Goal: Task Accomplishment & Management: Use online tool/utility

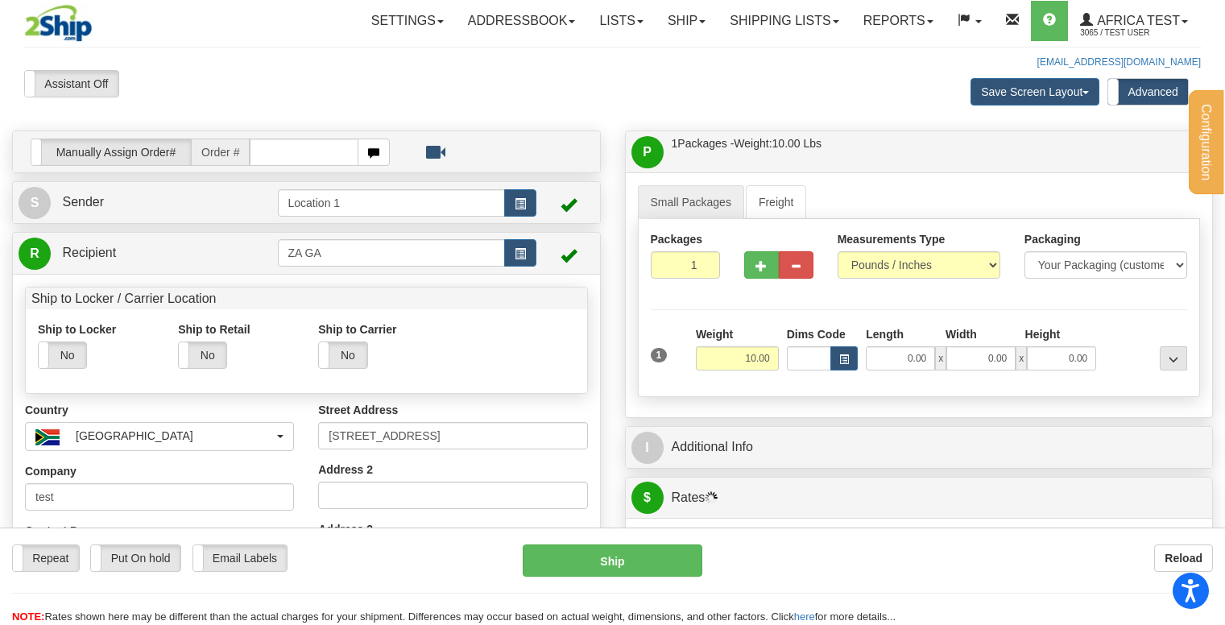
scroll to position [322, 0]
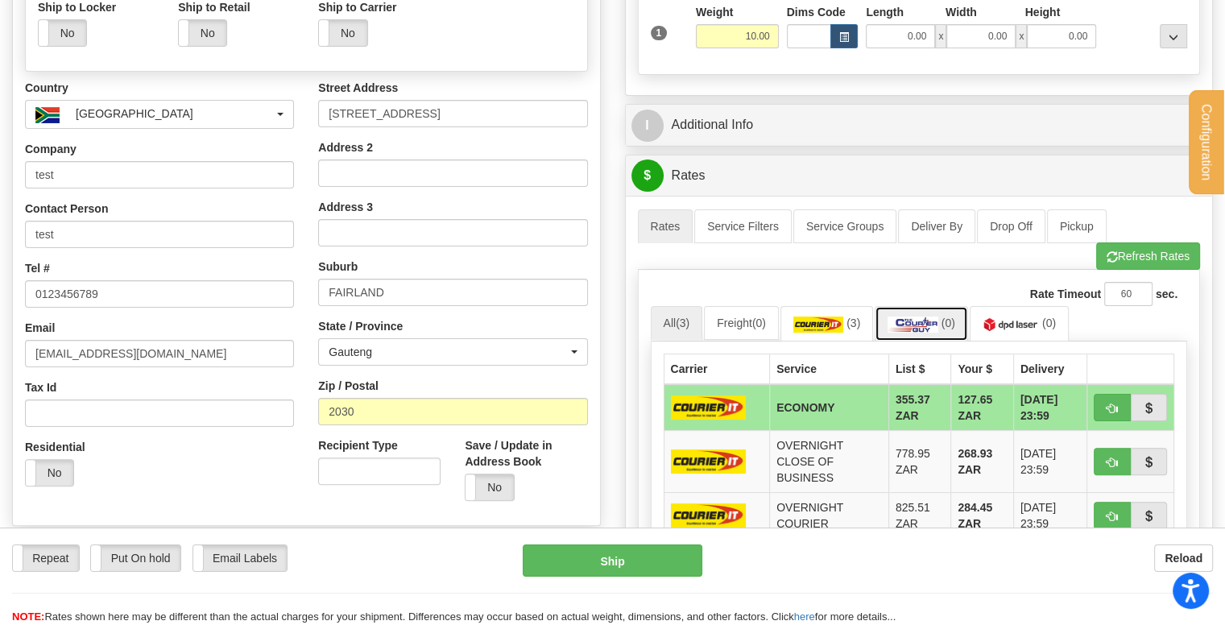
drag, startPoint x: 924, startPoint y: 313, endPoint x: 964, endPoint y: 321, distance: 41.1
click at [927, 316] on img at bounding box center [912, 324] width 51 height 16
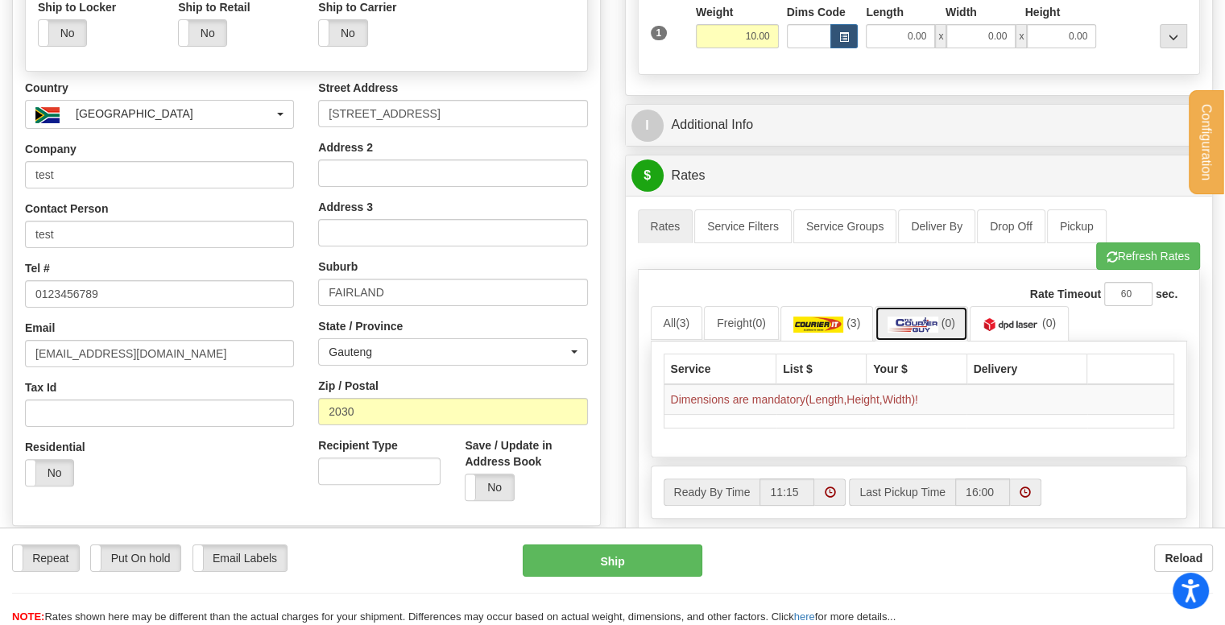
scroll to position [0, 0]
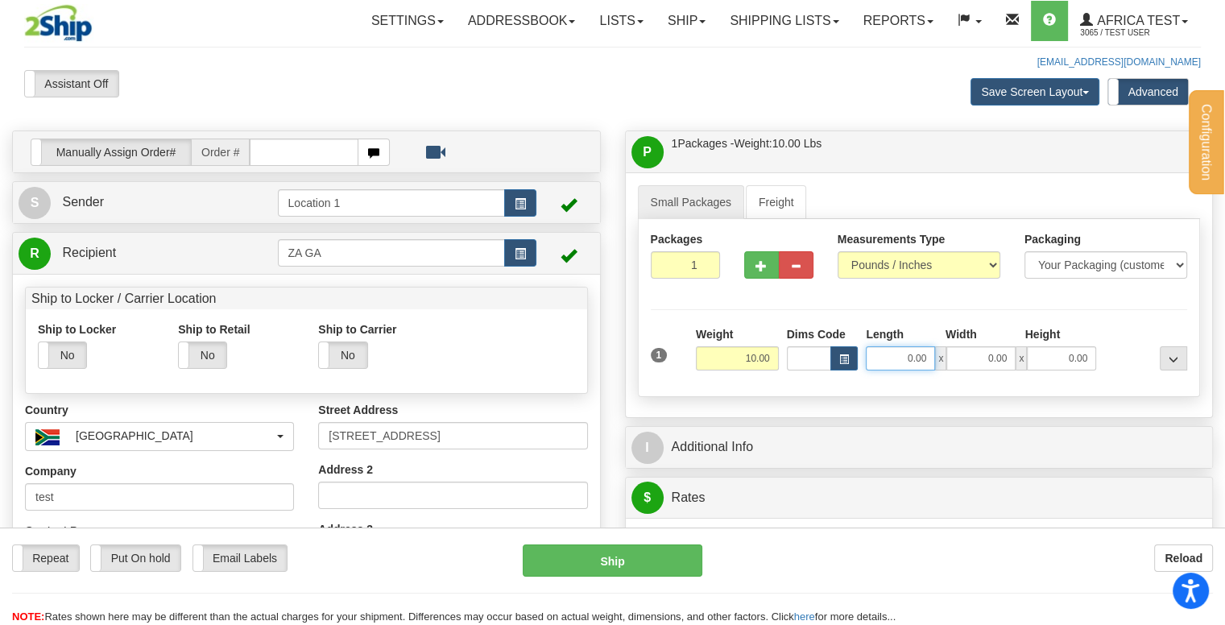
click at [894, 350] on input "0.00" at bounding box center [899, 358] width 69 height 24
click at [894, 350] on input "Length" at bounding box center [899, 358] width 69 height 24
type input "3.00"
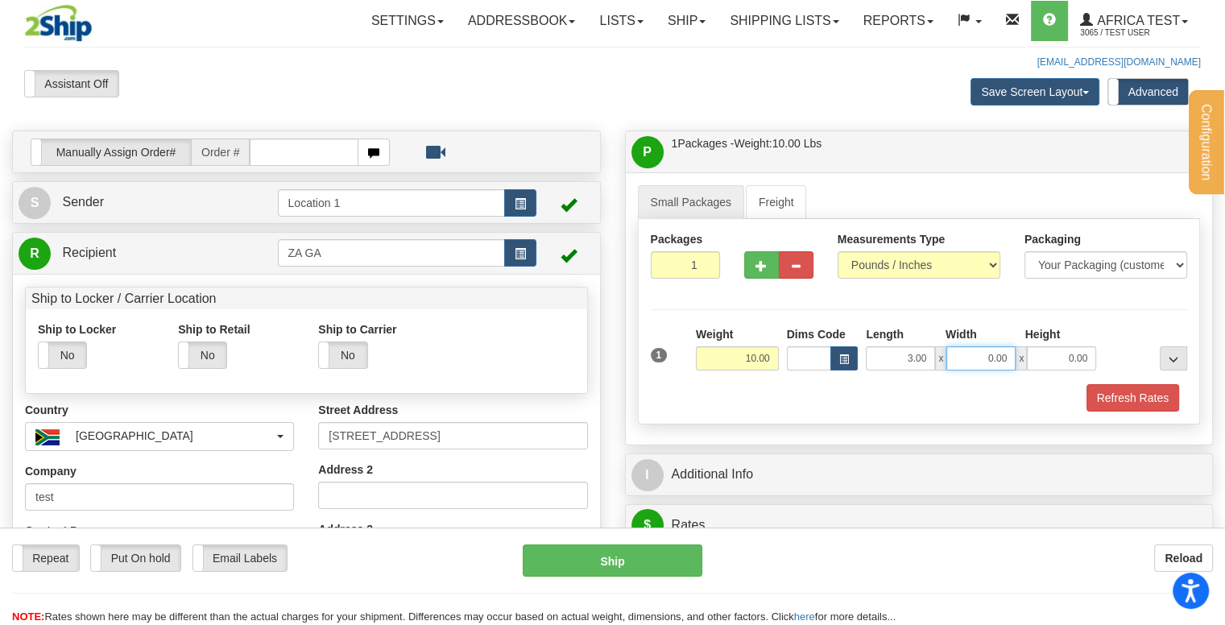
click at [992, 357] on input "0.00" at bounding box center [980, 358] width 69 height 24
click at [992, 357] on input "Width" at bounding box center [980, 358] width 69 height 24
type input "5.00"
click at [1062, 359] on input "0.00" at bounding box center [1060, 358] width 69 height 24
click at [1062, 359] on input "Height" at bounding box center [1060, 358] width 69 height 24
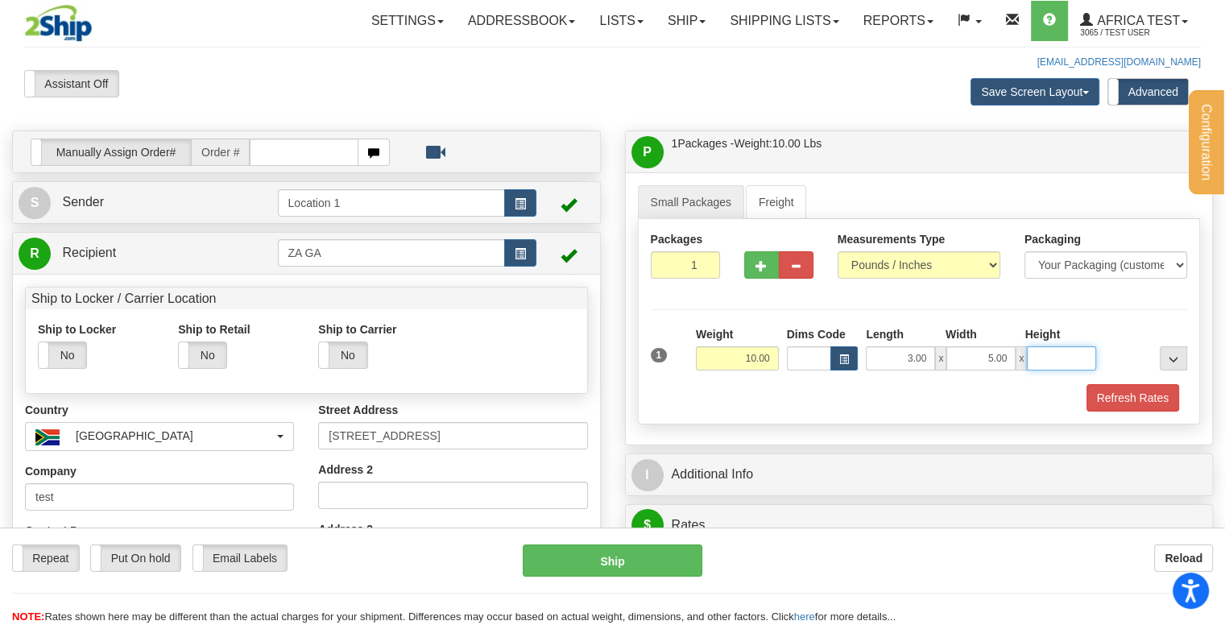
type input "7.00"
click at [1127, 402] on button "Refresh Rates" at bounding box center [1132, 397] width 93 height 27
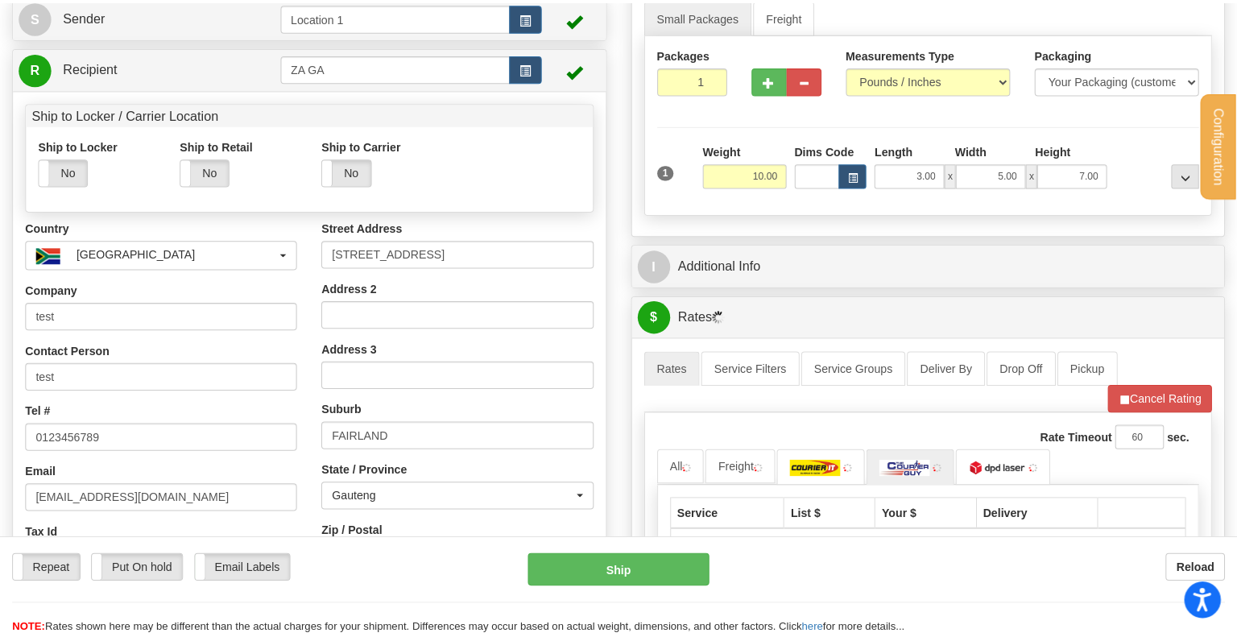
scroll to position [322, 0]
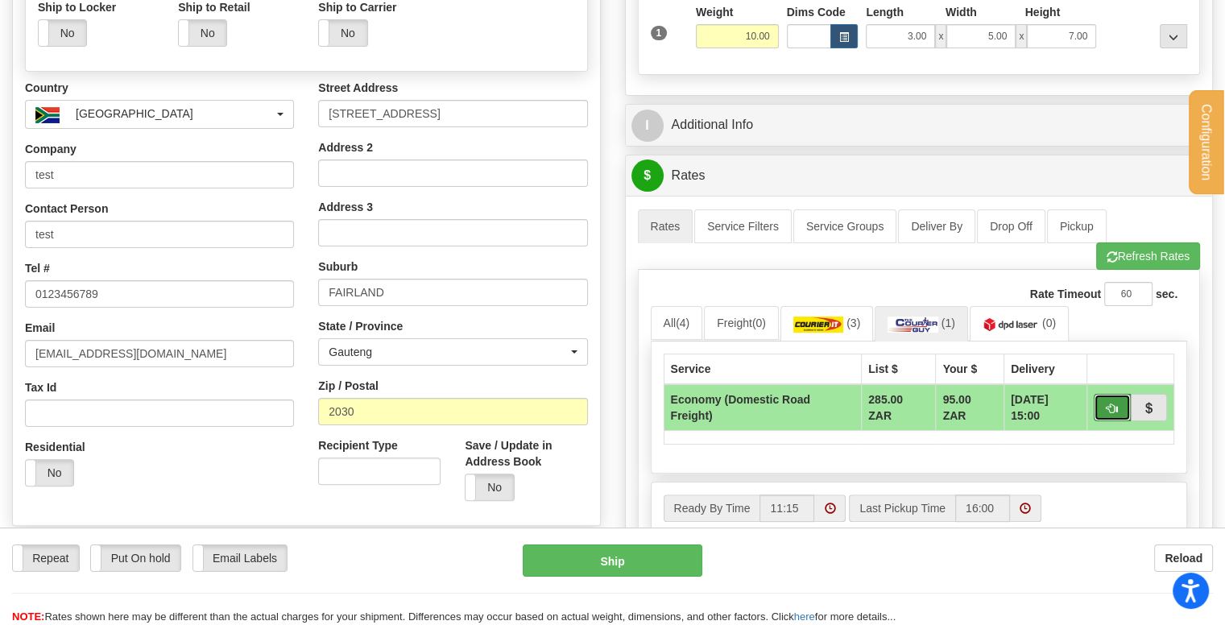
click at [1111, 408] on span "button" at bounding box center [1111, 408] width 11 height 10
type input "ECO"
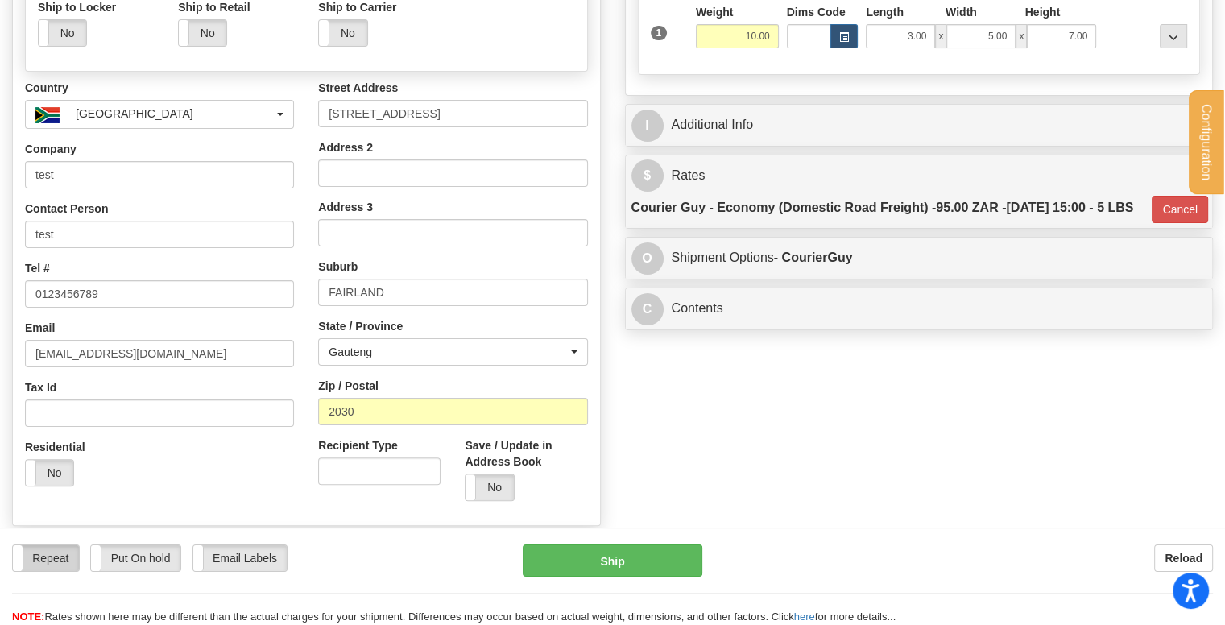
click at [64, 558] on label "Repeat" at bounding box center [46, 558] width 66 height 26
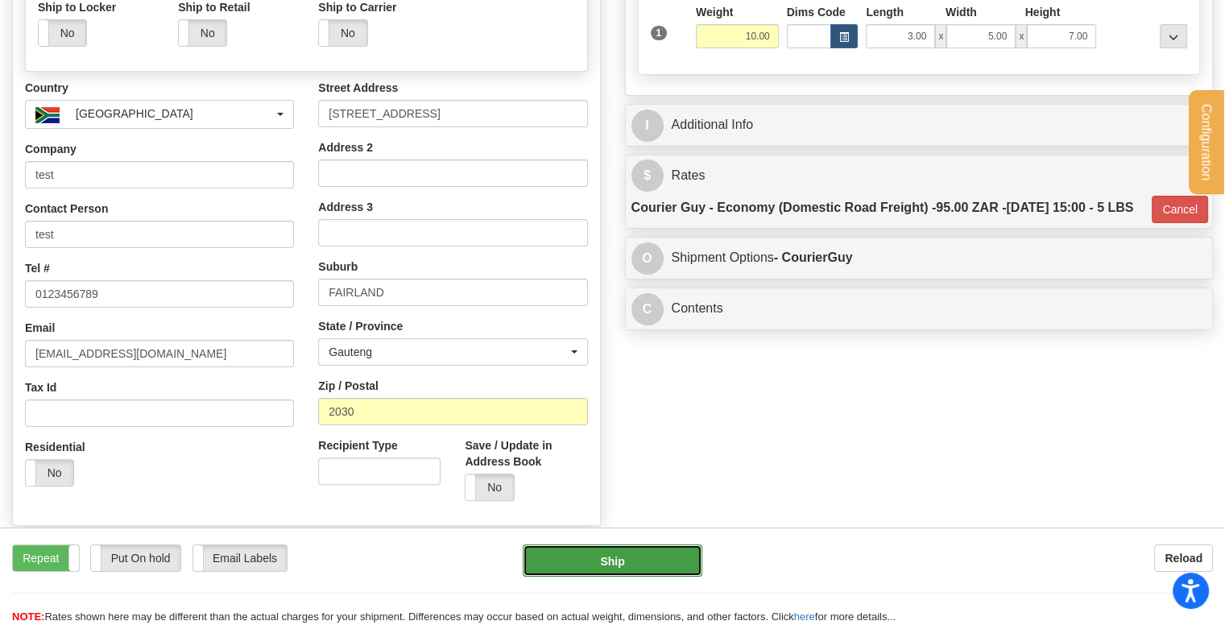
click at [596, 563] on button "Ship" at bounding box center [613, 560] width 180 height 32
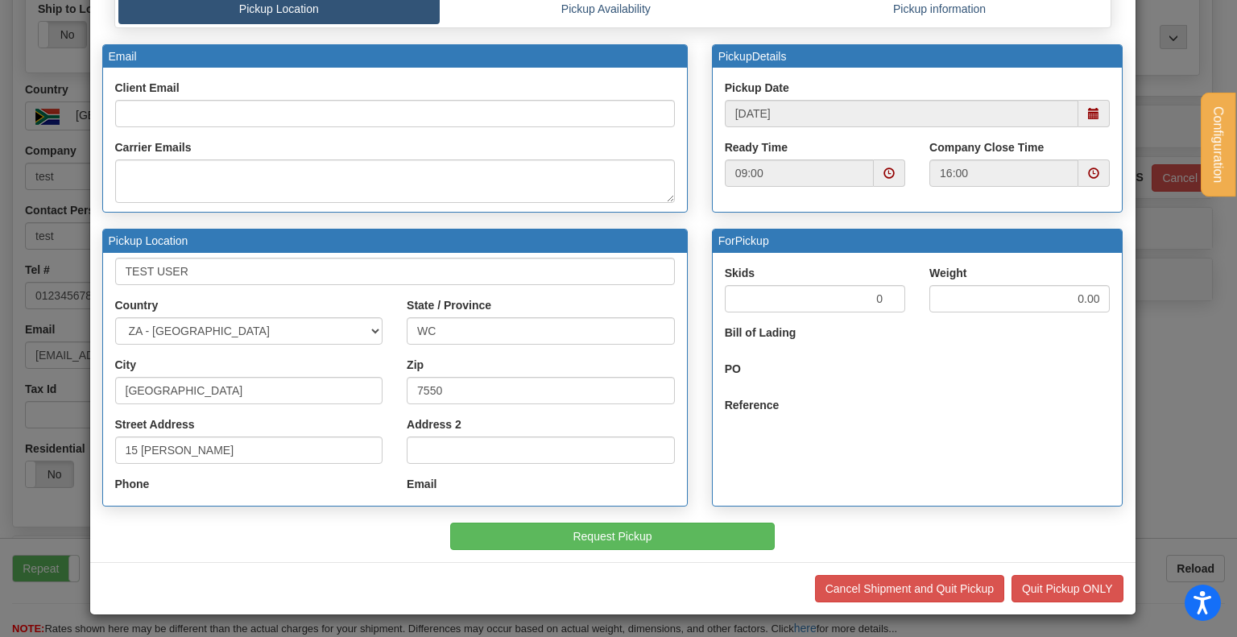
scroll to position [141, 0]
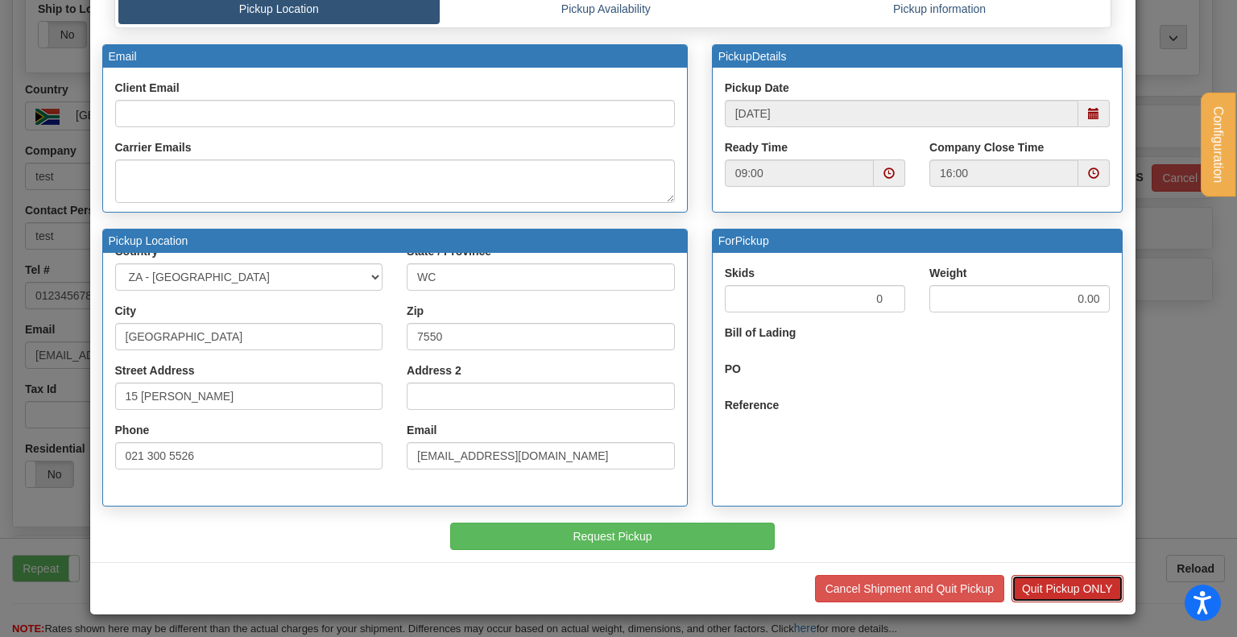
click at [1102, 589] on button "Quit Pickup ONLY" at bounding box center [1067, 588] width 112 height 27
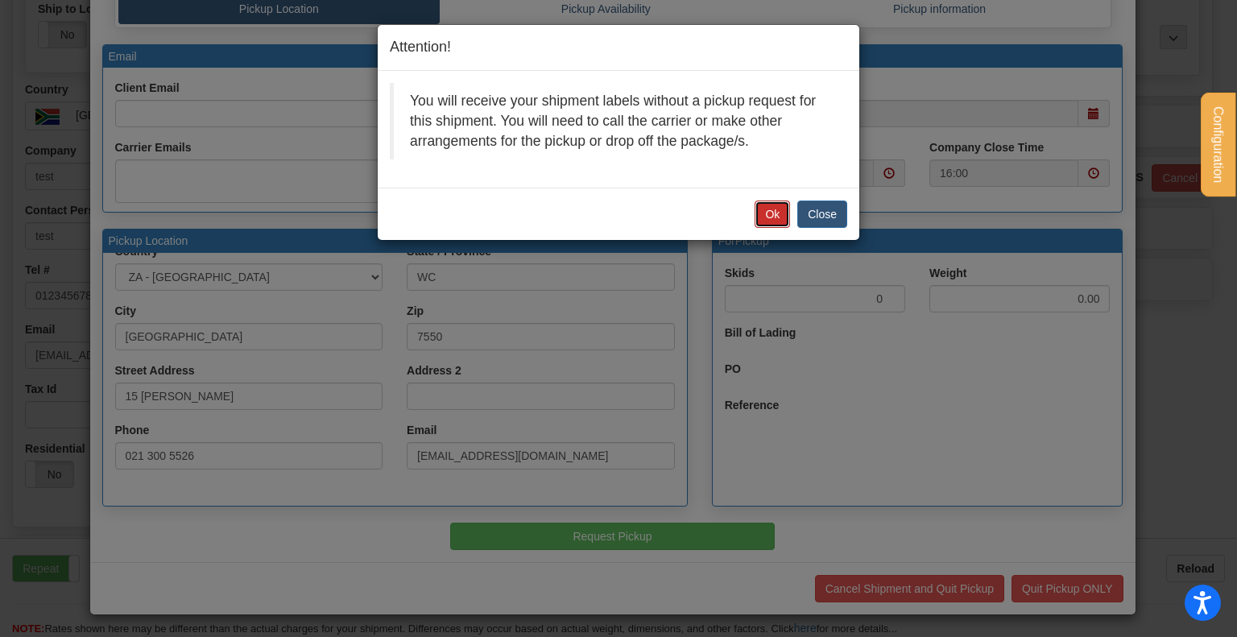
click at [762, 218] on button "Ok" at bounding box center [771, 213] width 35 height 27
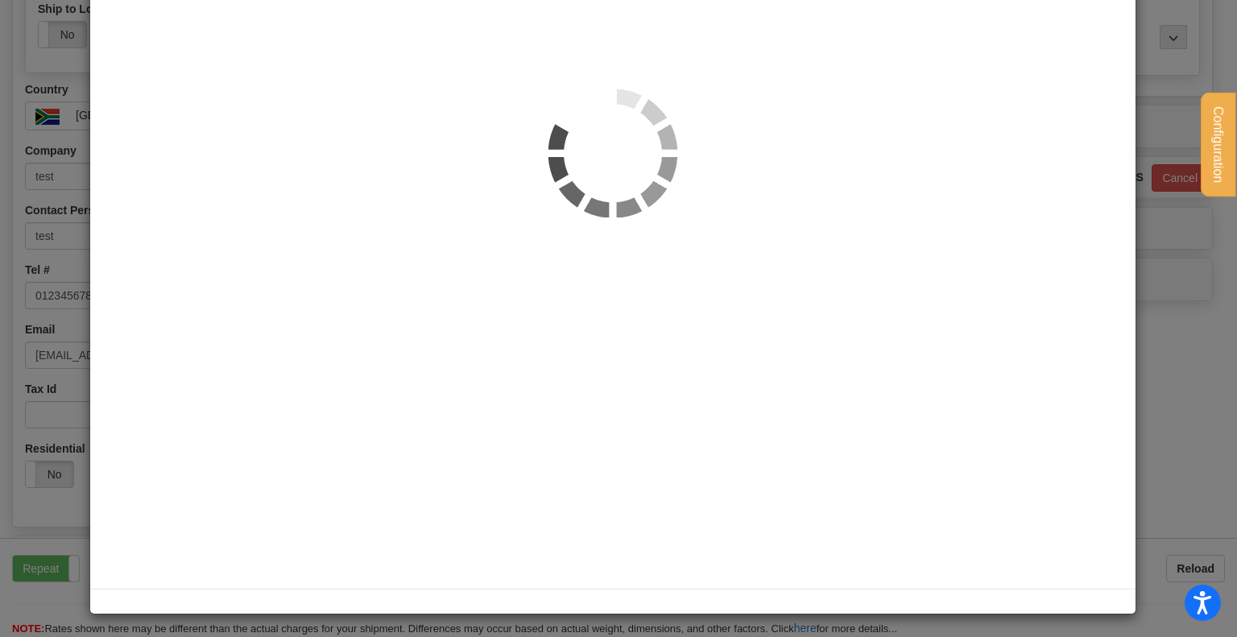
scroll to position [322, 0]
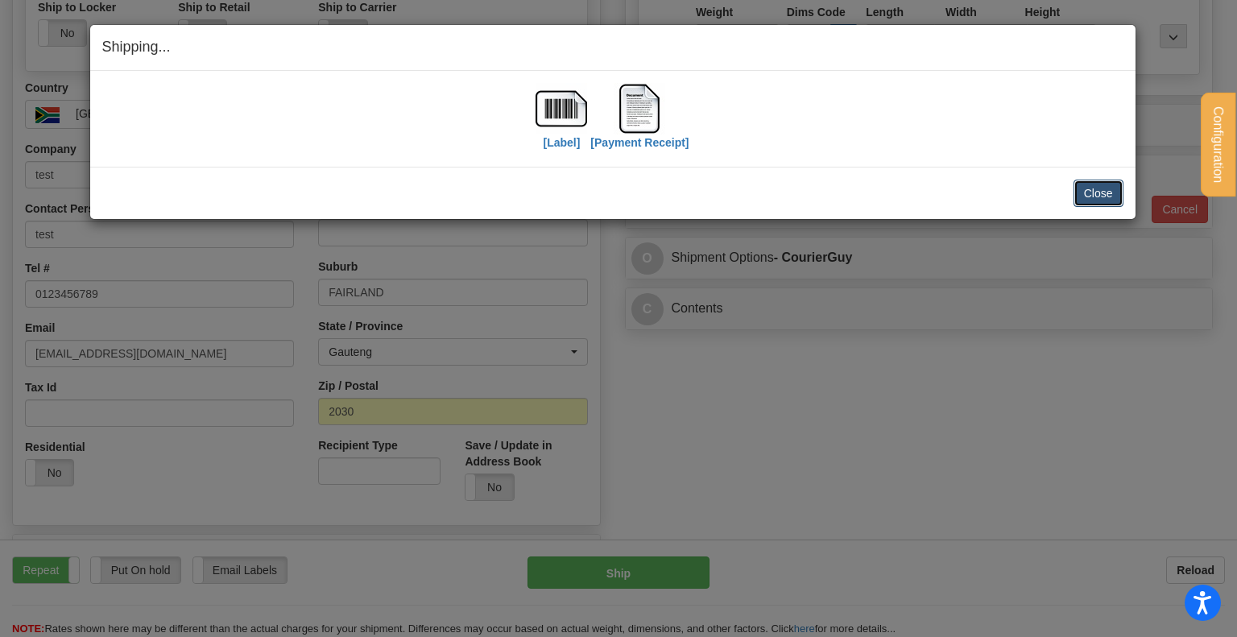
click at [1076, 193] on button "Close" at bounding box center [1098, 193] width 50 height 27
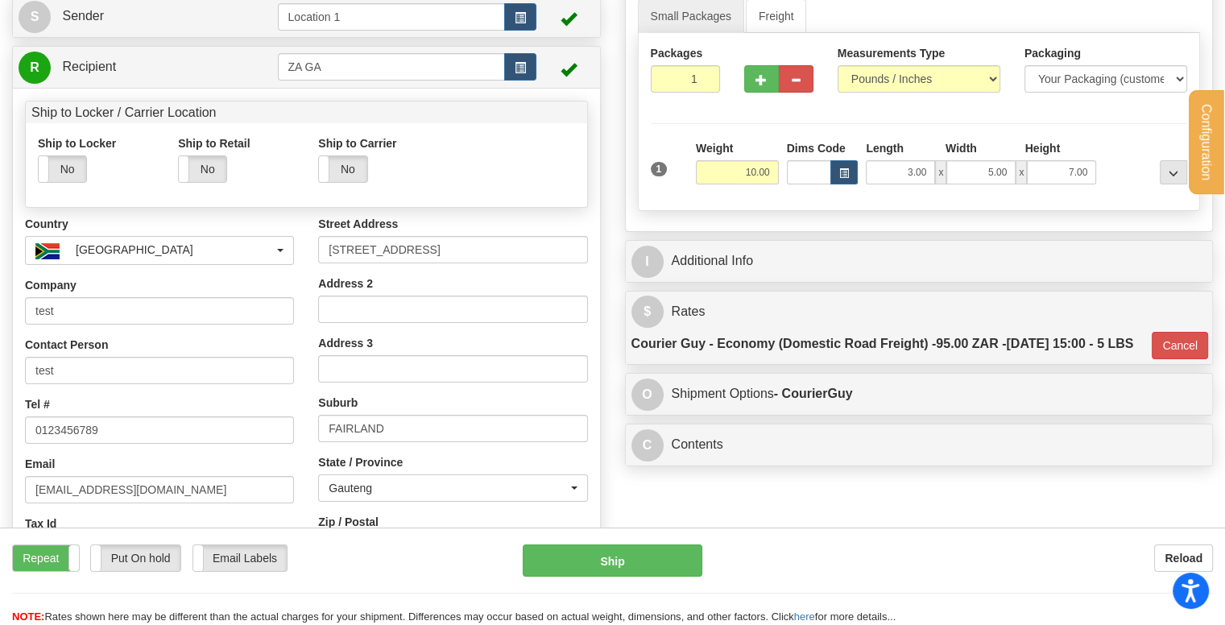
scroll to position [0, 0]
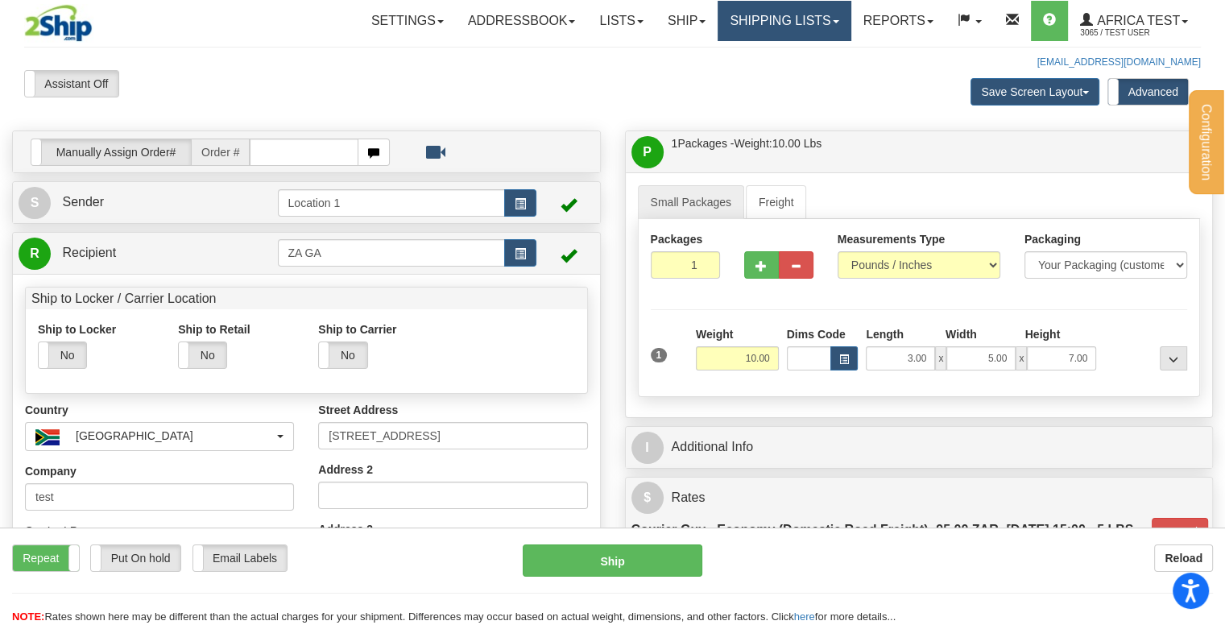
click at [788, 21] on link "Shipping lists" at bounding box center [783, 21] width 133 height 40
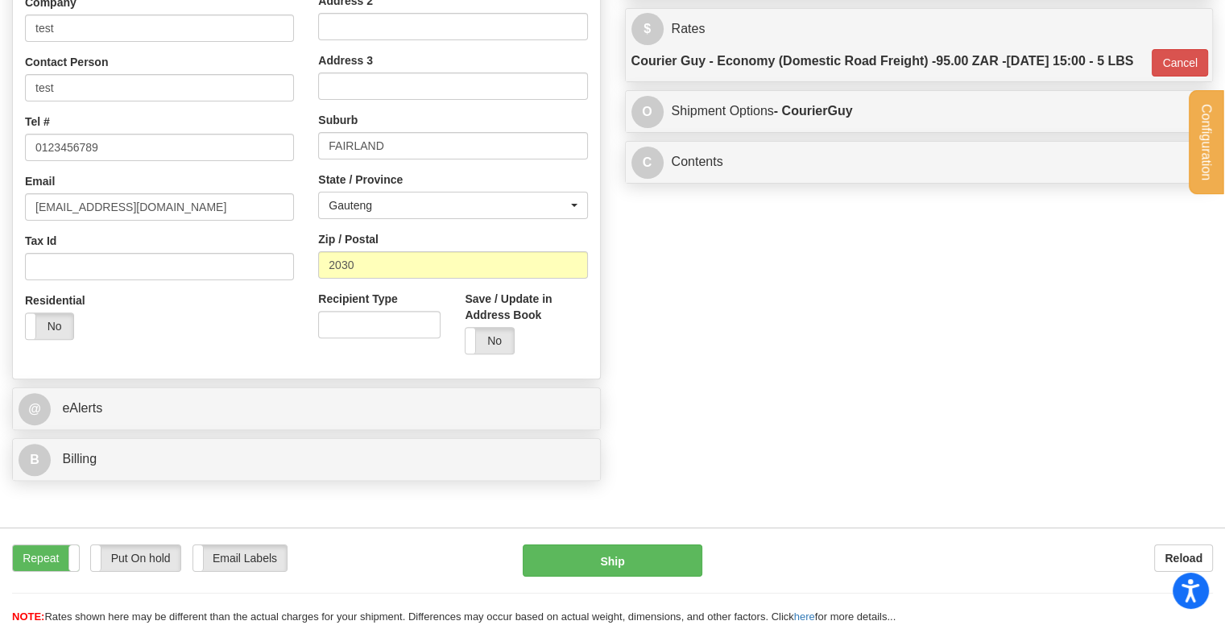
scroll to position [403, 0]
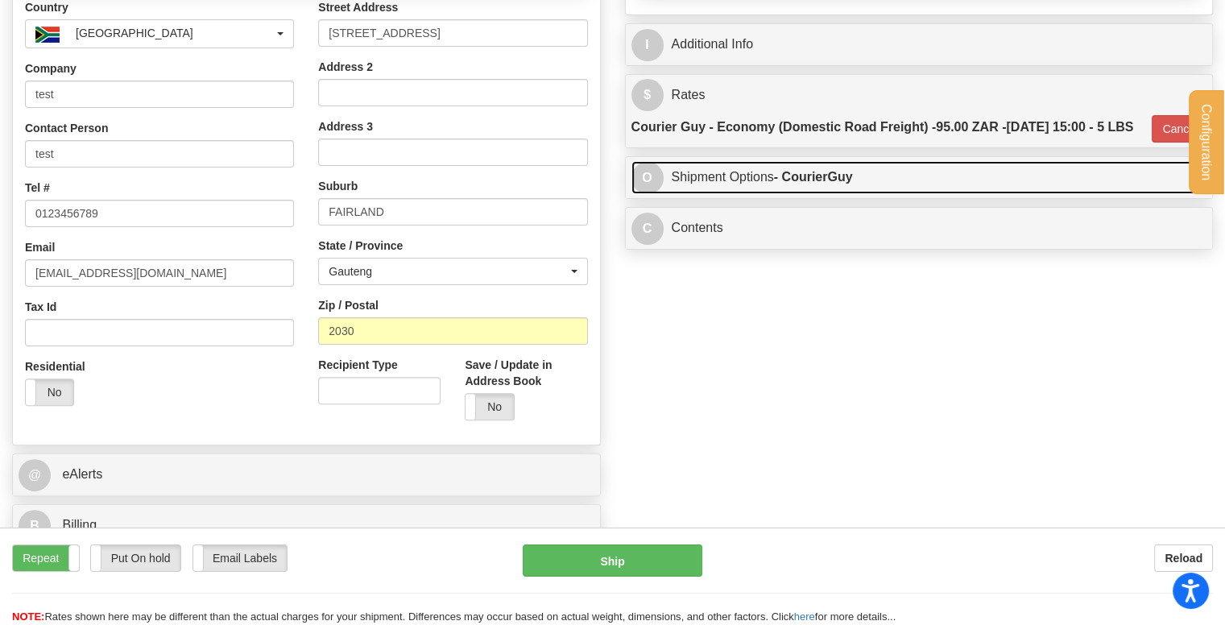
click at [746, 194] on link "O Shipment Options - CourierGuy" at bounding box center [919, 177] width 576 height 33
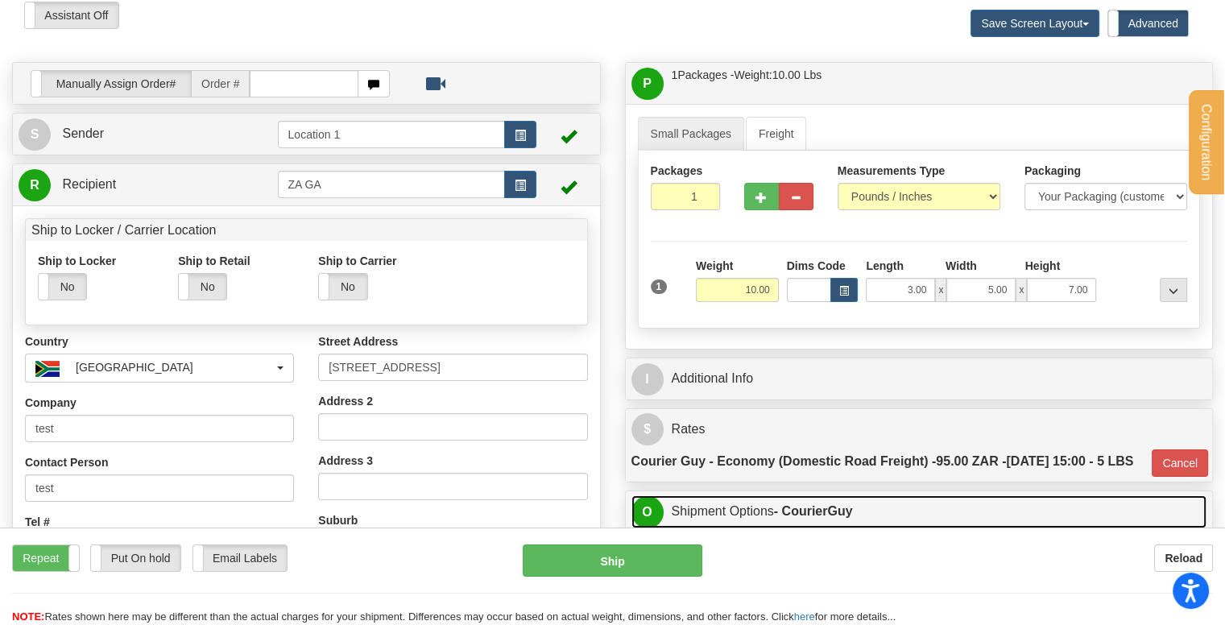
scroll to position [0, 0]
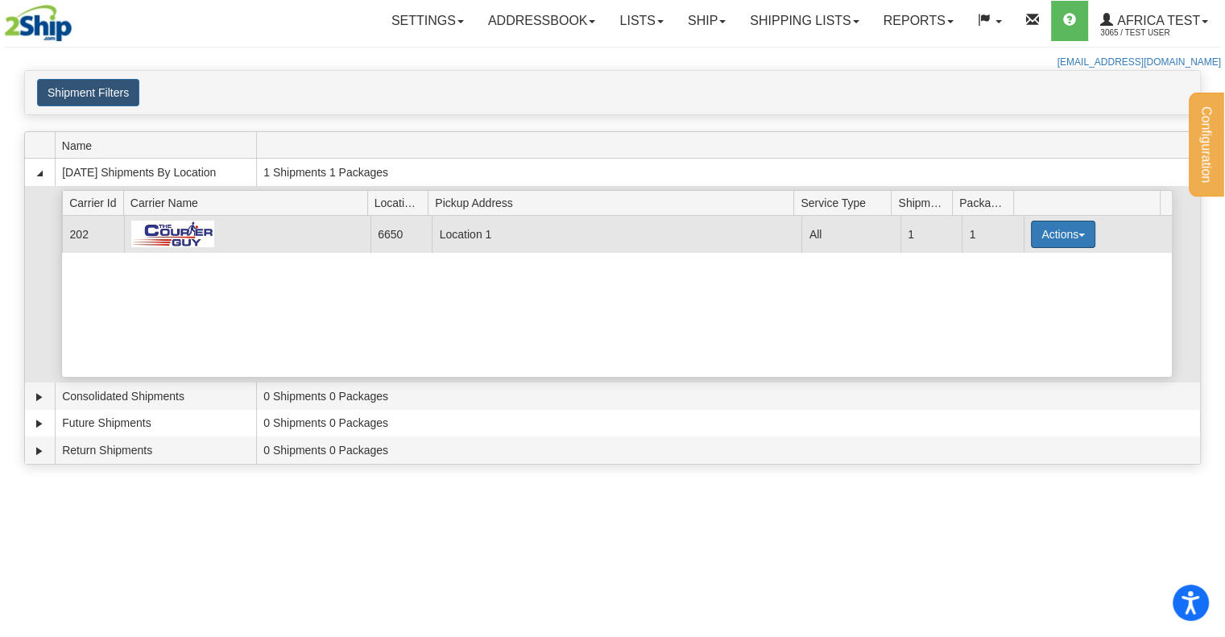
click at [1053, 237] on button "Actions" at bounding box center [1063, 234] width 64 height 27
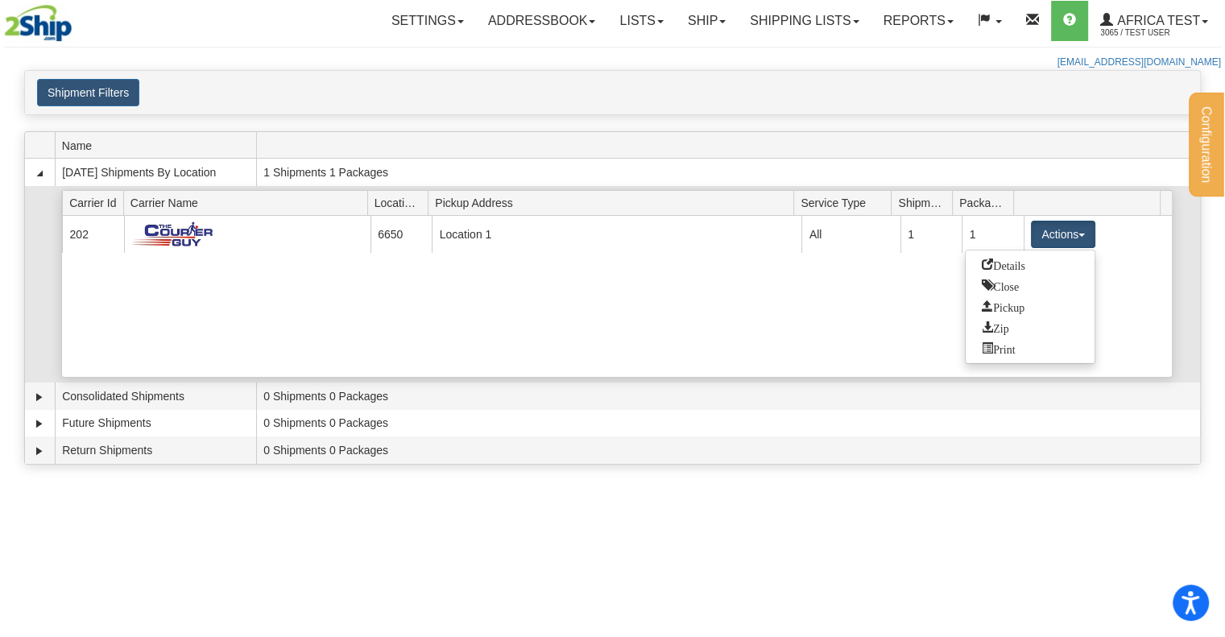
drag, startPoint x: 1024, startPoint y: 262, endPoint x: 1035, endPoint y: 258, distance: 12.0
click at [1025, 261] on span "Details" at bounding box center [1002, 263] width 43 height 11
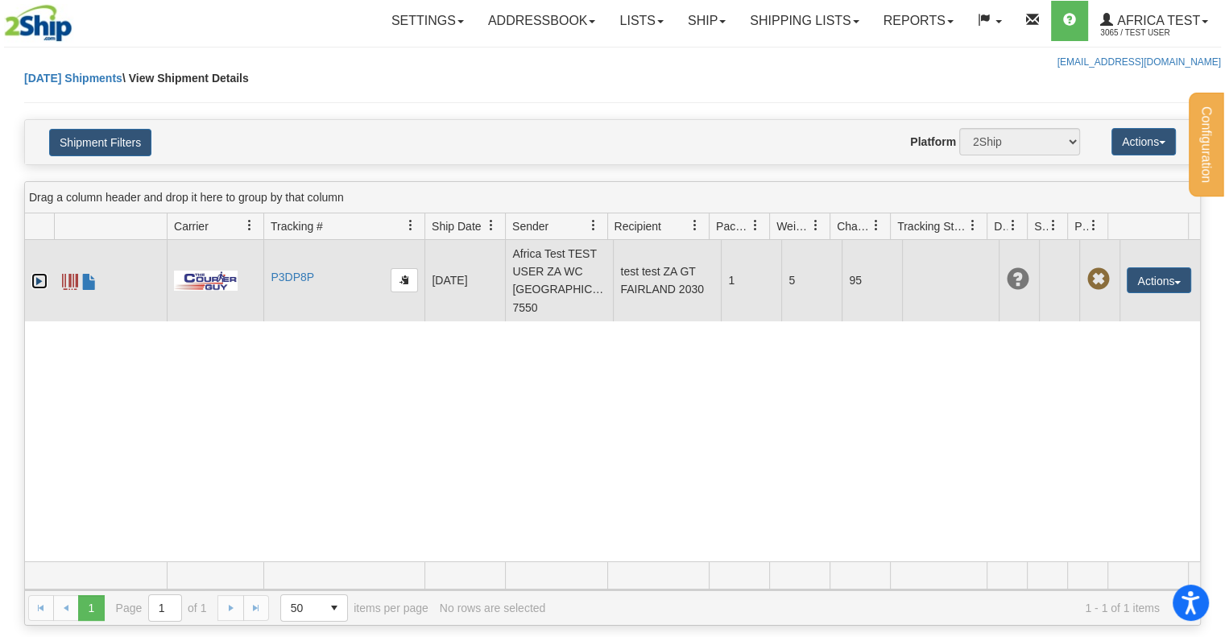
click at [35, 273] on link "Expand" at bounding box center [39, 281] width 16 height 16
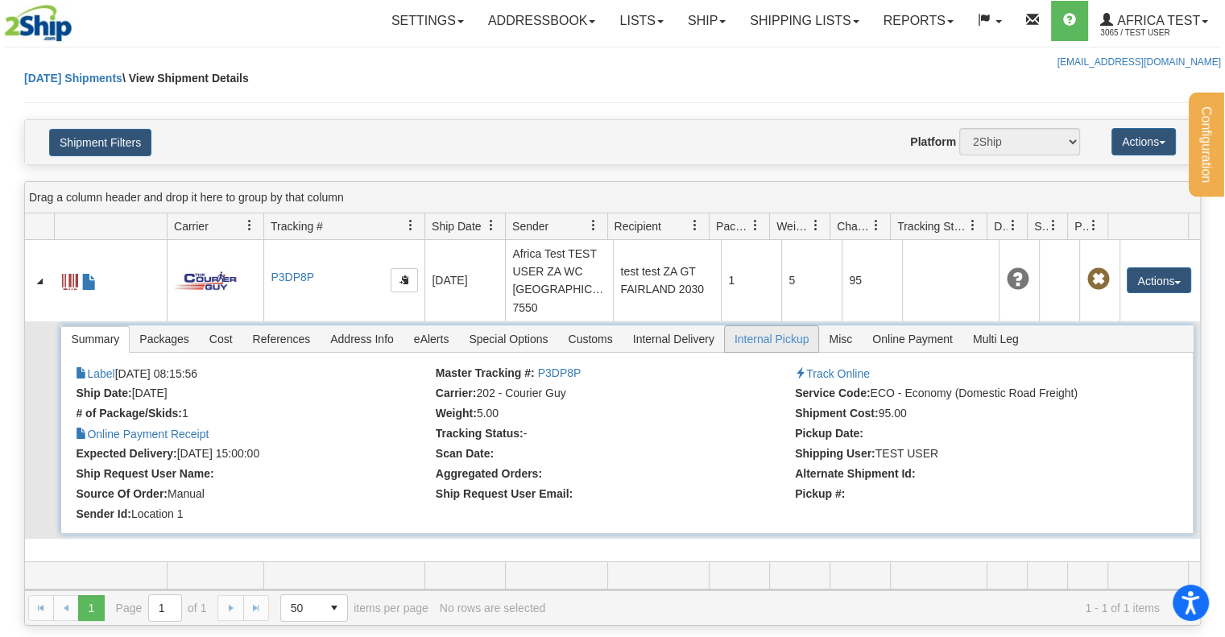
click at [754, 326] on span "Internal Pickup" at bounding box center [772, 339] width 94 height 26
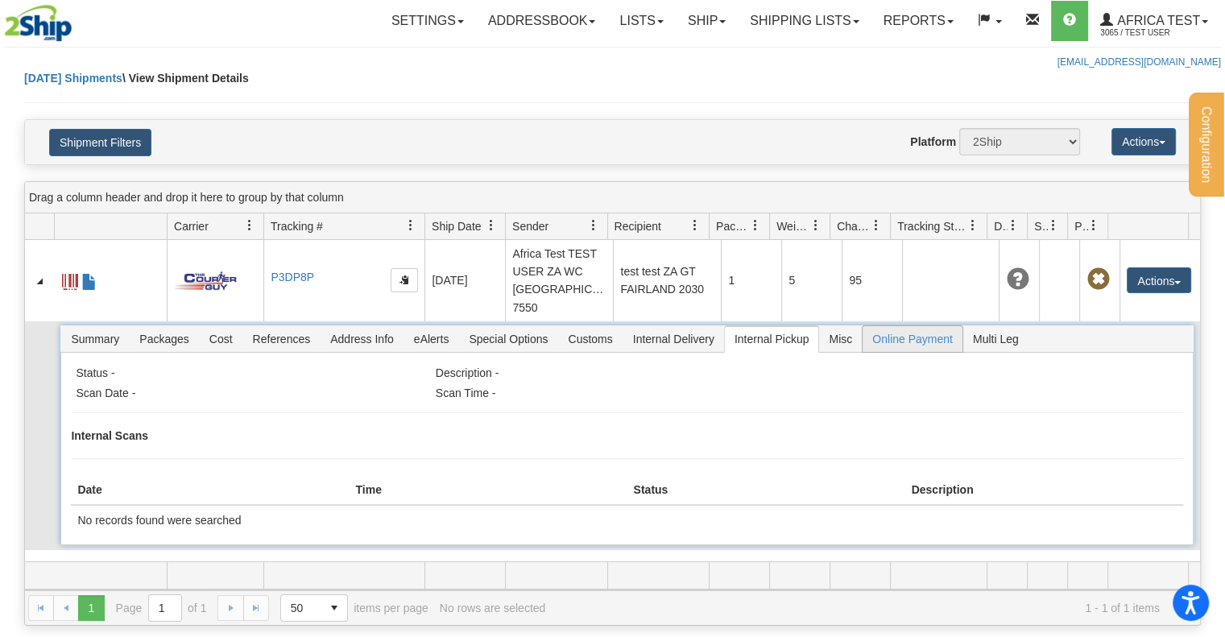
click at [882, 326] on span "Online Payment" at bounding box center [912, 339] width 100 height 26
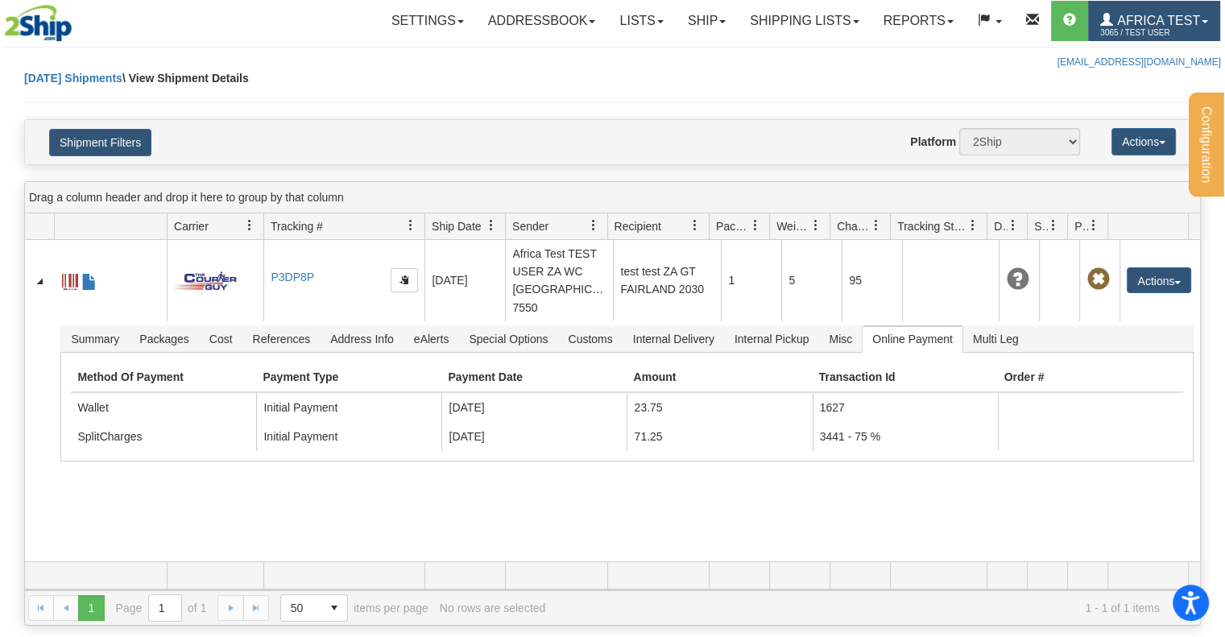
click at [1176, 25] on span "3065 / TEST USER" at bounding box center [1160, 33] width 121 height 16
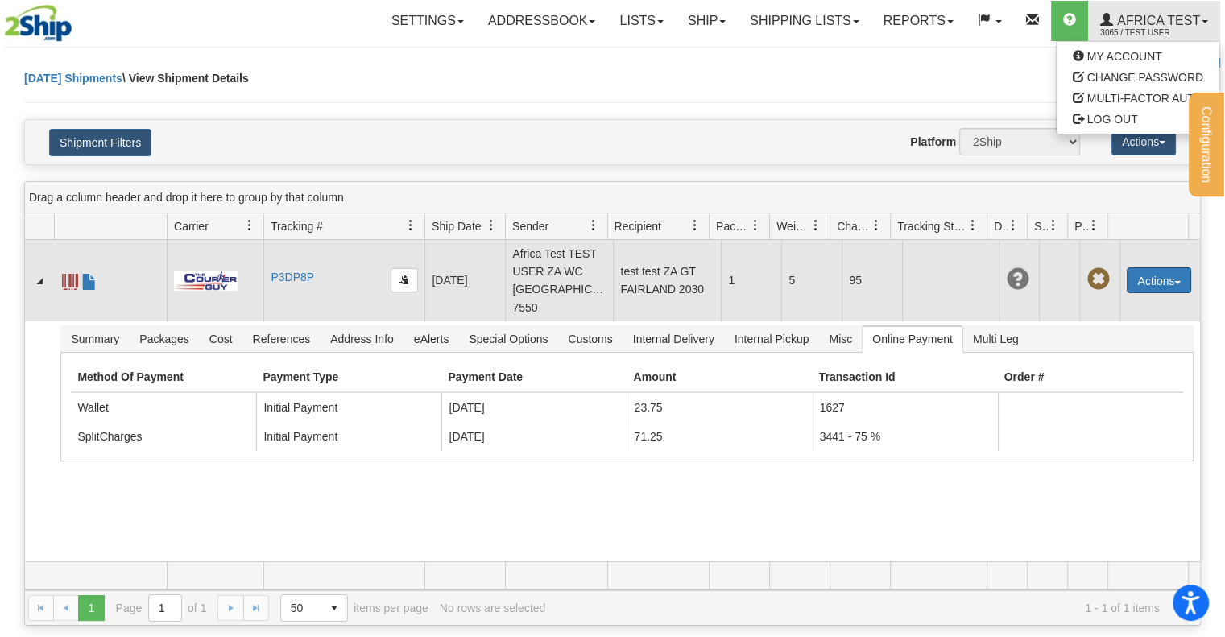
click at [1142, 277] on button "Actions" at bounding box center [1158, 280] width 64 height 26
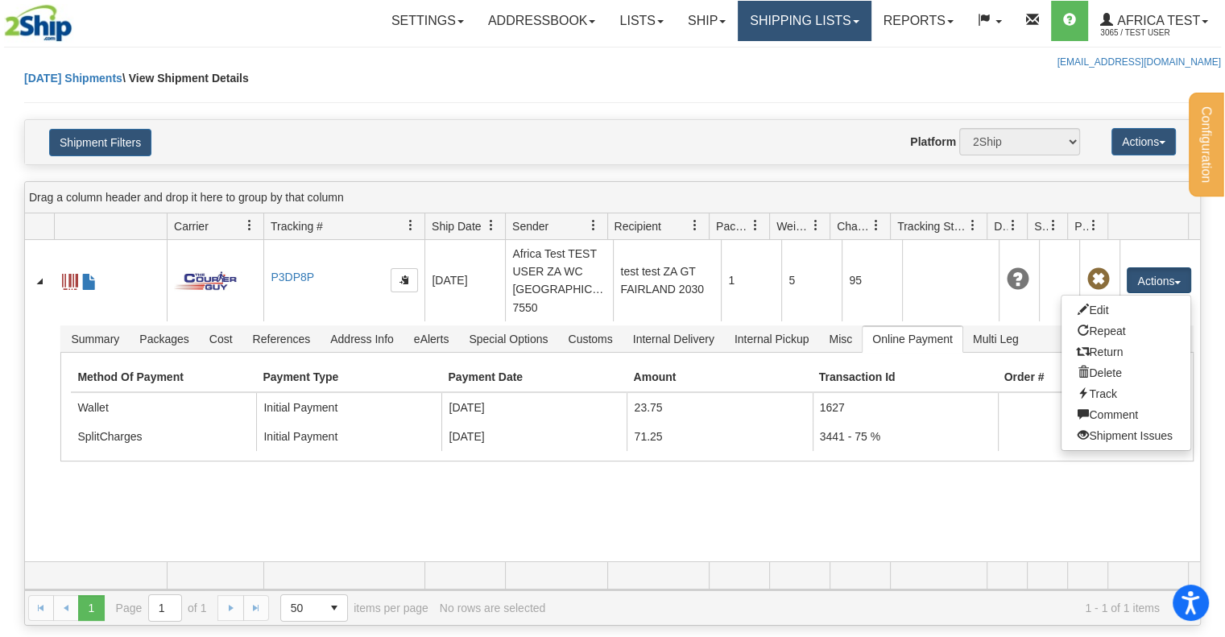
click at [816, 19] on link "Shipping lists" at bounding box center [803, 21] width 133 height 40
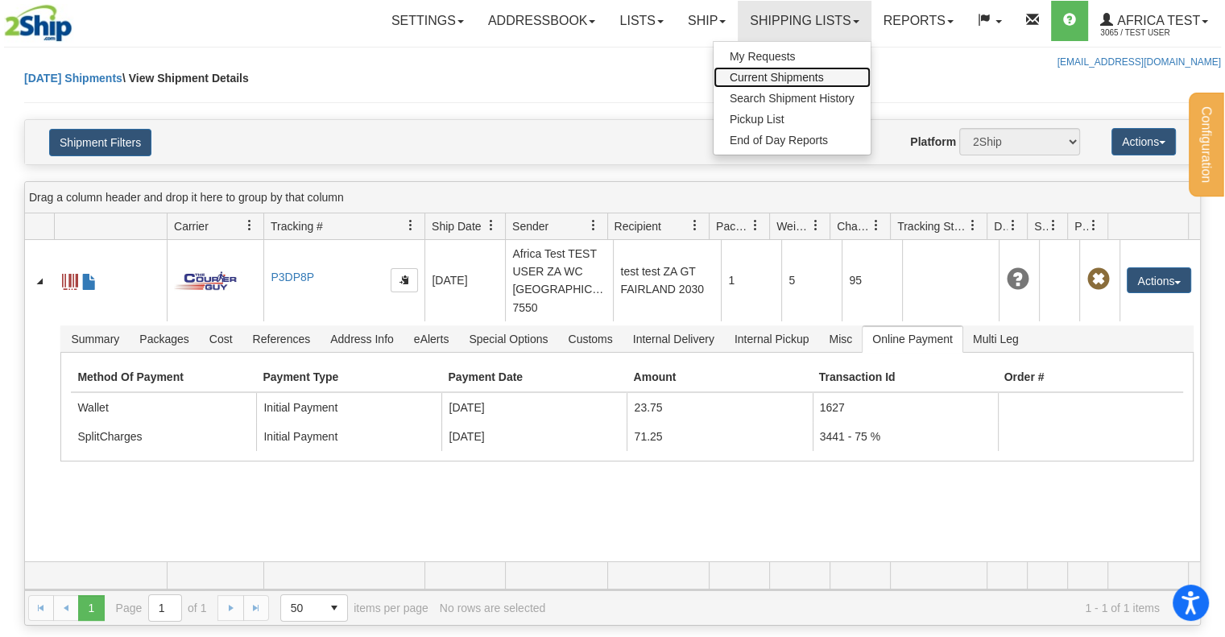
click at [786, 73] on span "Current Shipments" at bounding box center [776, 77] width 94 height 13
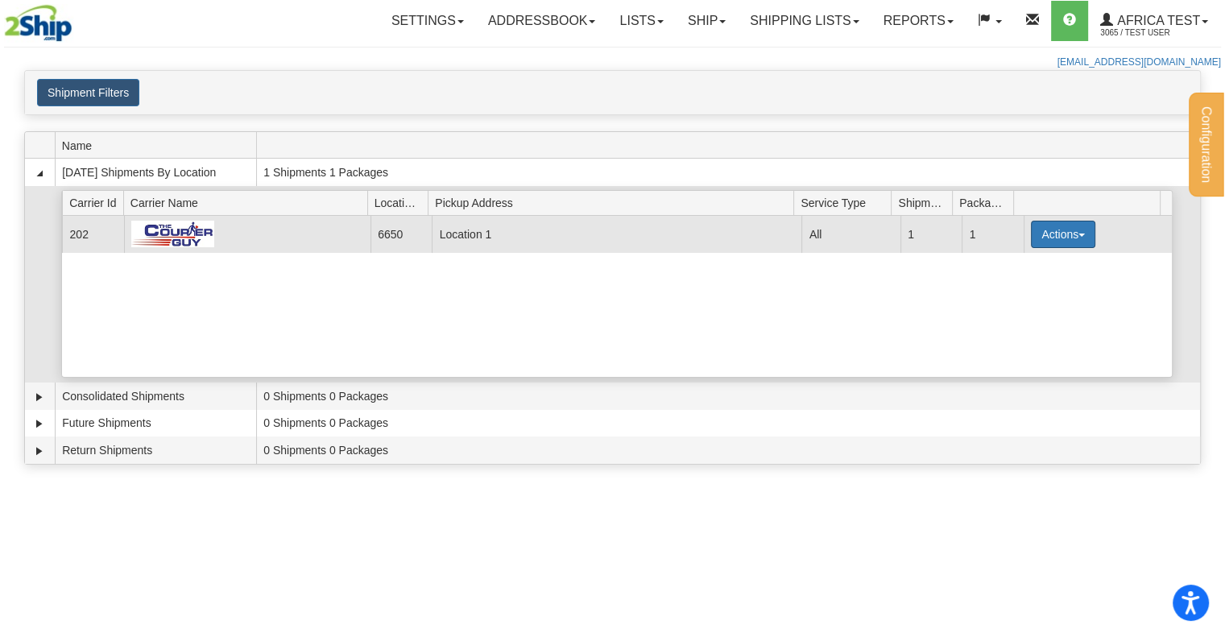
click at [1058, 225] on button "Actions" at bounding box center [1063, 234] width 64 height 27
click at [1018, 303] on span "Pickup" at bounding box center [1002, 305] width 43 height 11
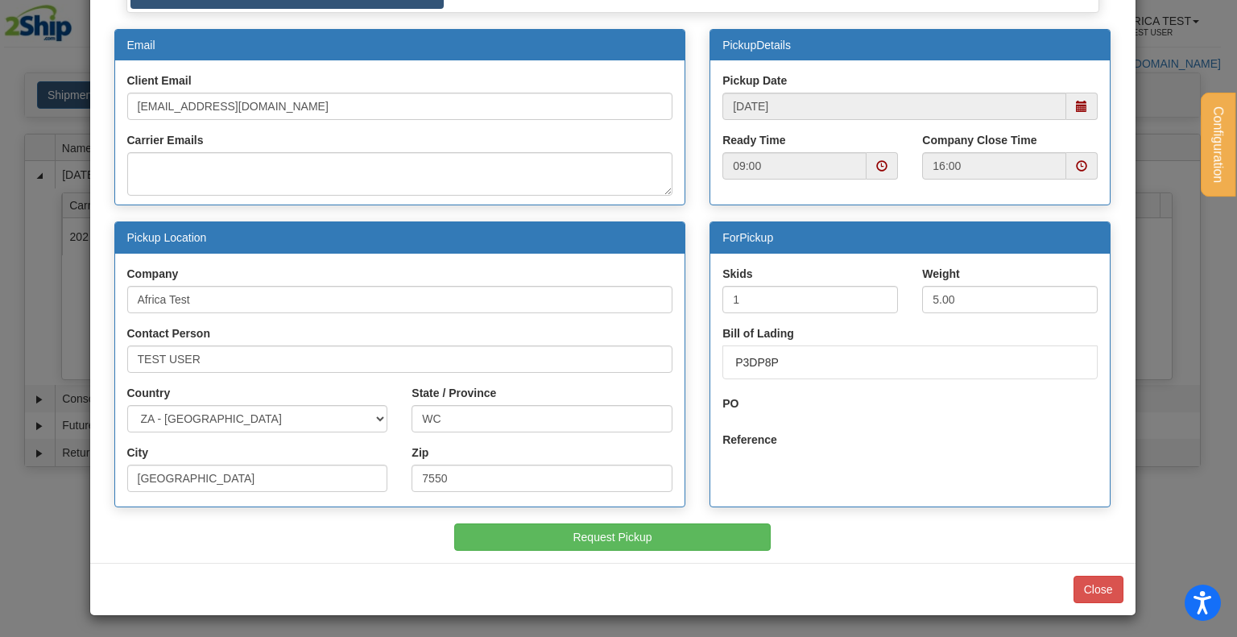
scroll to position [138, 0]
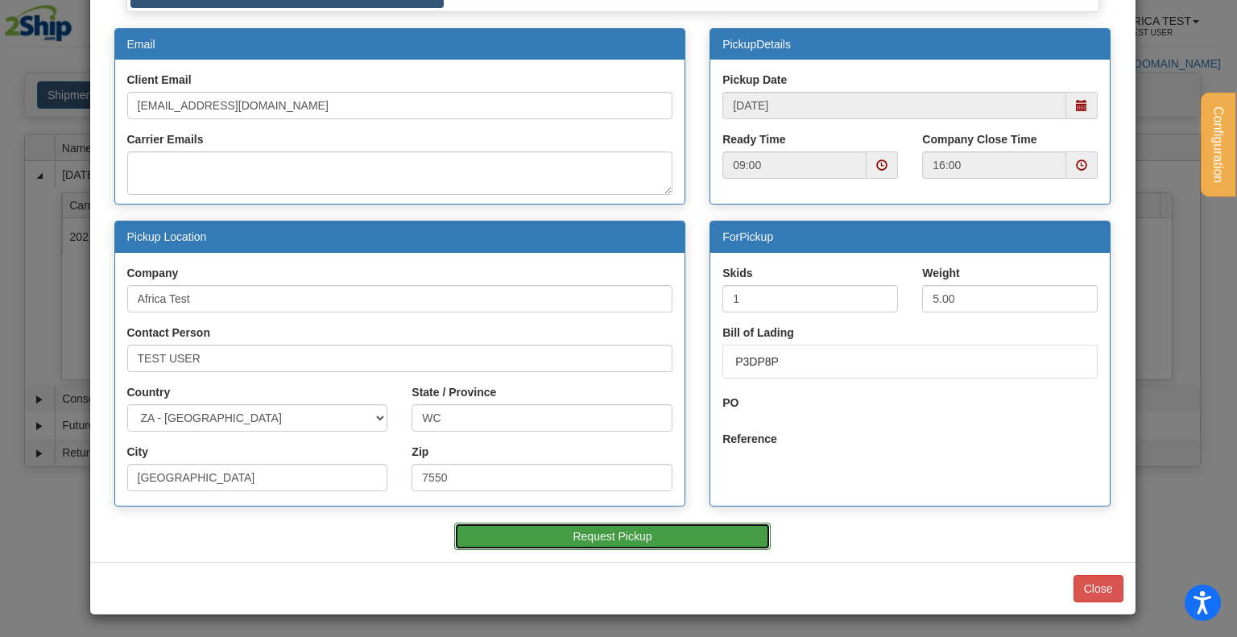
drag, startPoint x: 631, startPoint y: 527, endPoint x: 695, endPoint y: 523, distance: 63.8
click at [631, 527] on button "Request Pickup" at bounding box center [612, 536] width 316 height 27
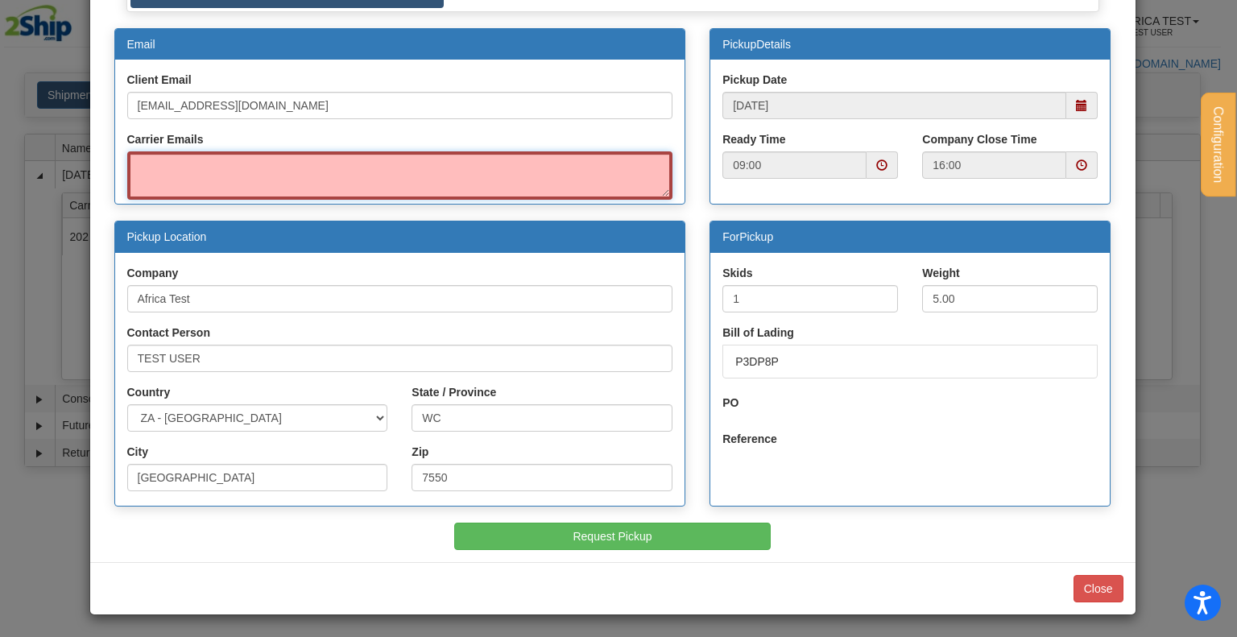
click at [272, 171] on textarea "Carrier Emails" at bounding box center [400, 175] width 546 height 48
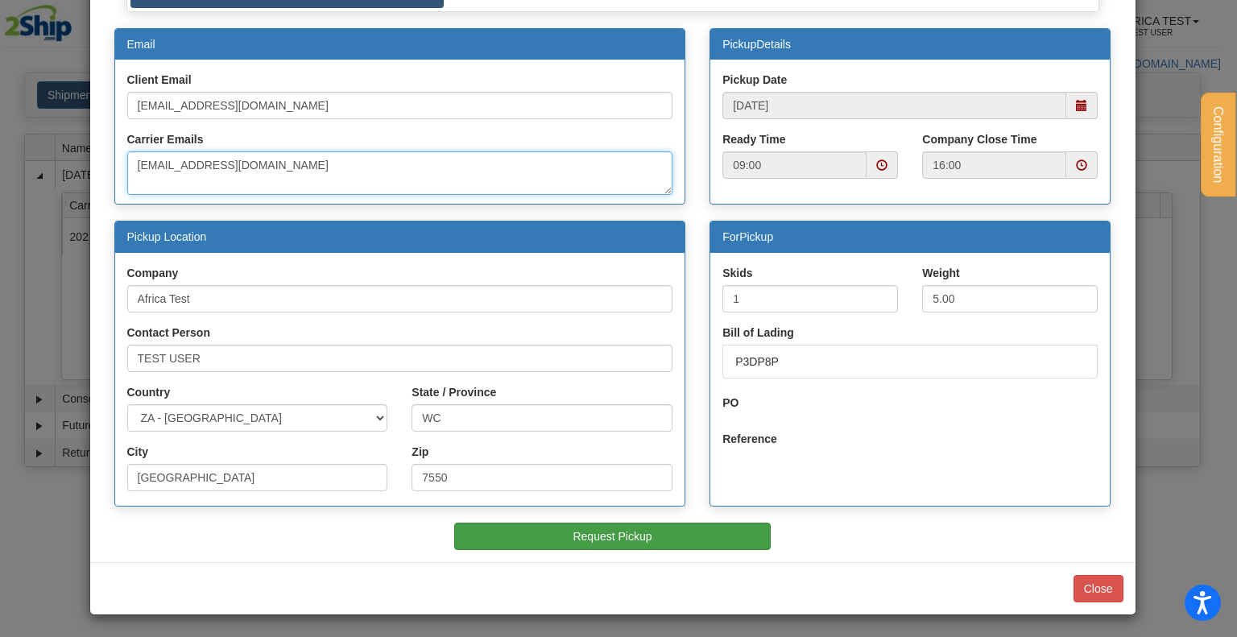
type textarea "test@TESTER.COM"
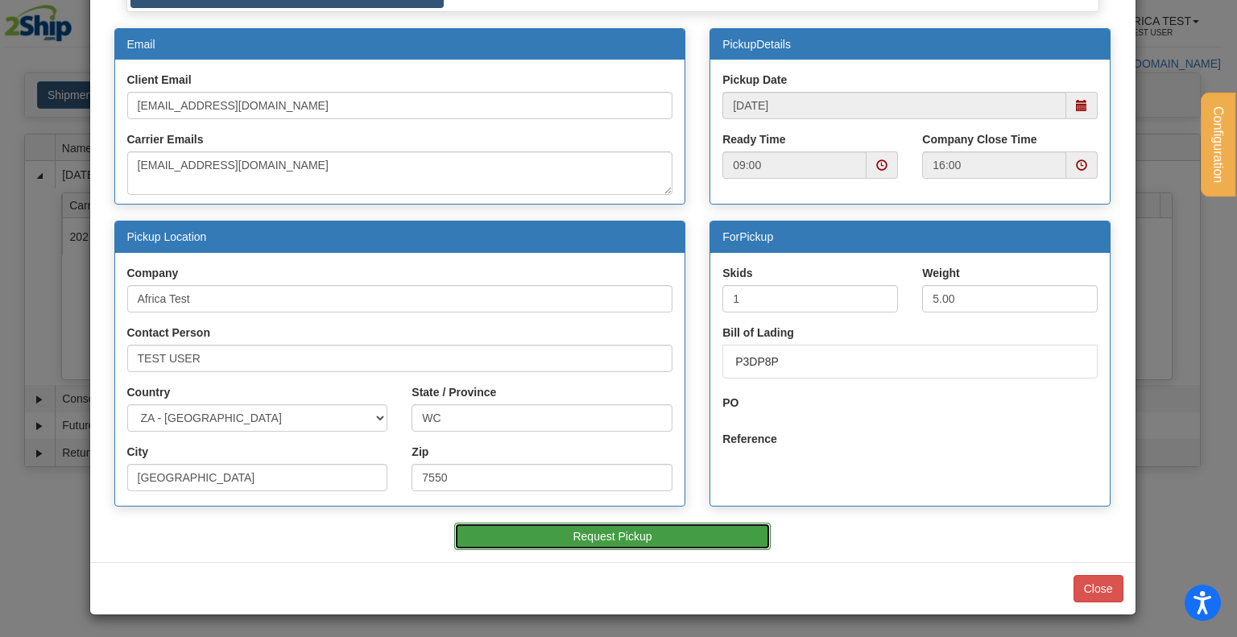
click at [631, 535] on button "Request Pickup" at bounding box center [612, 536] width 316 height 27
click at [634, 538] on button "Request Pickup" at bounding box center [612, 536] width 316 height 27
click at [1077, 102] on span at bounding box center [1081, 105] width 11 height 11
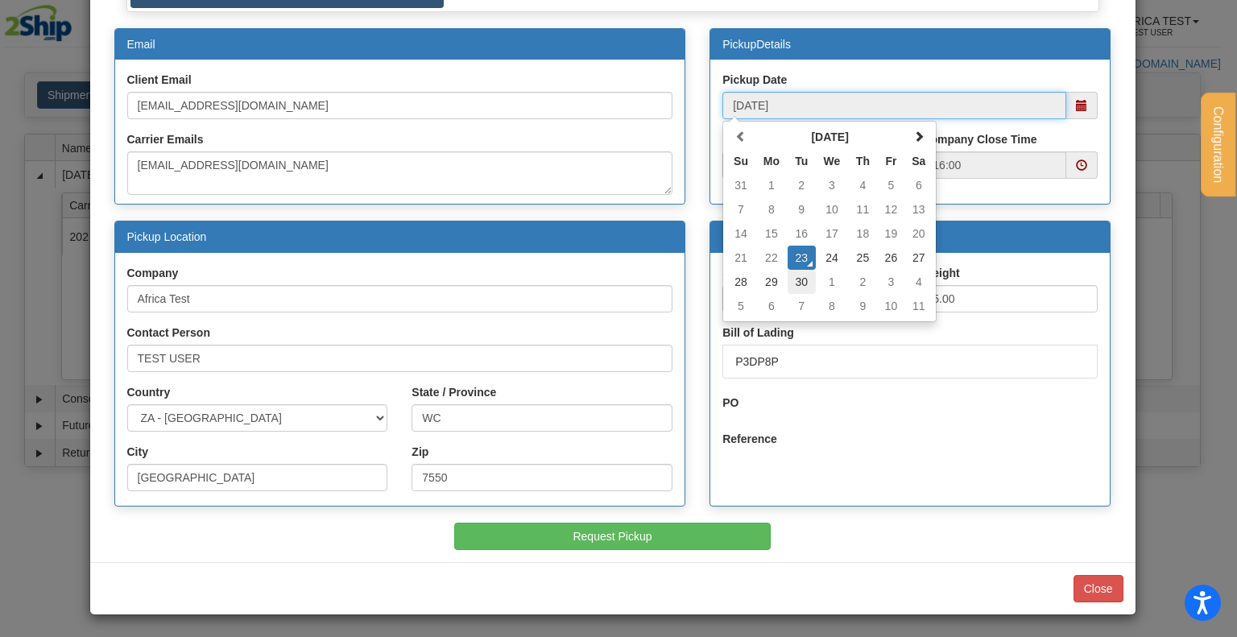
click at [797, 276] on td "30" at bounding box center [801, 282] width 28 height 24
type input "09/30/2025"
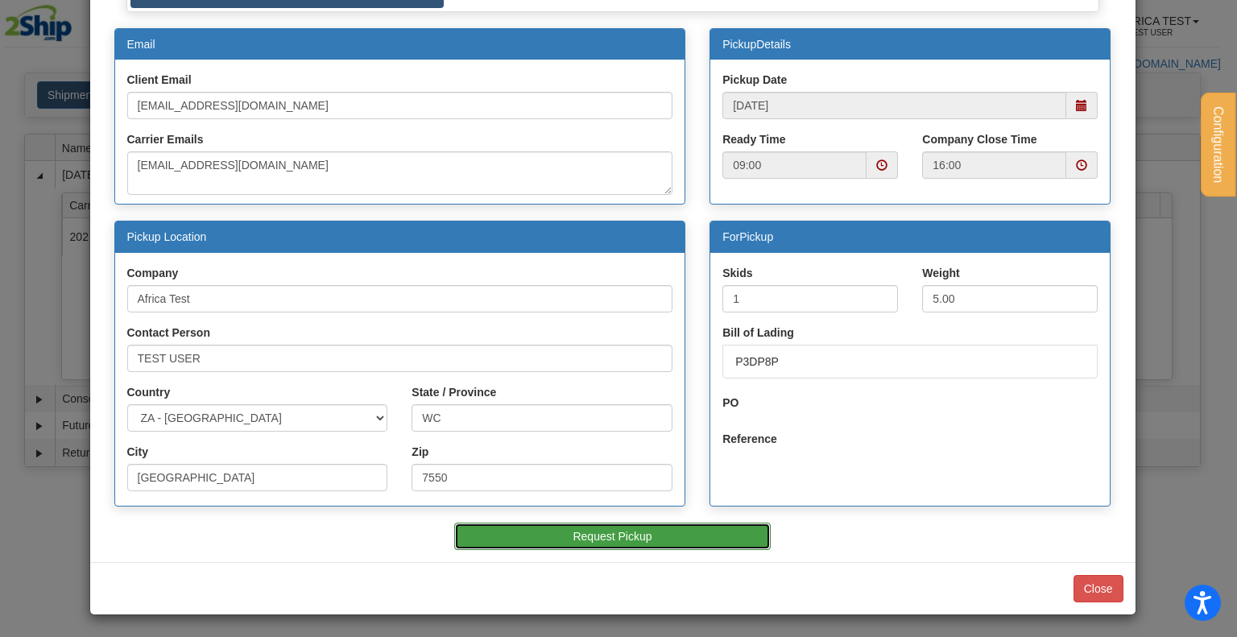
click at [649, 531] on button "Request Pickup" at bounding box center [612, 536] width 316 height 27
click at [675, 523] on button "Request Pickup" at bounding box center [612, 536] width 316 height 27
click at [674, 530] on button "Request Pickup" at bounding box center [612, 536] width 316 height 27
click at [674, 529] on button "Request Pickup" at bounding box center [612, 536] width 316 height 27
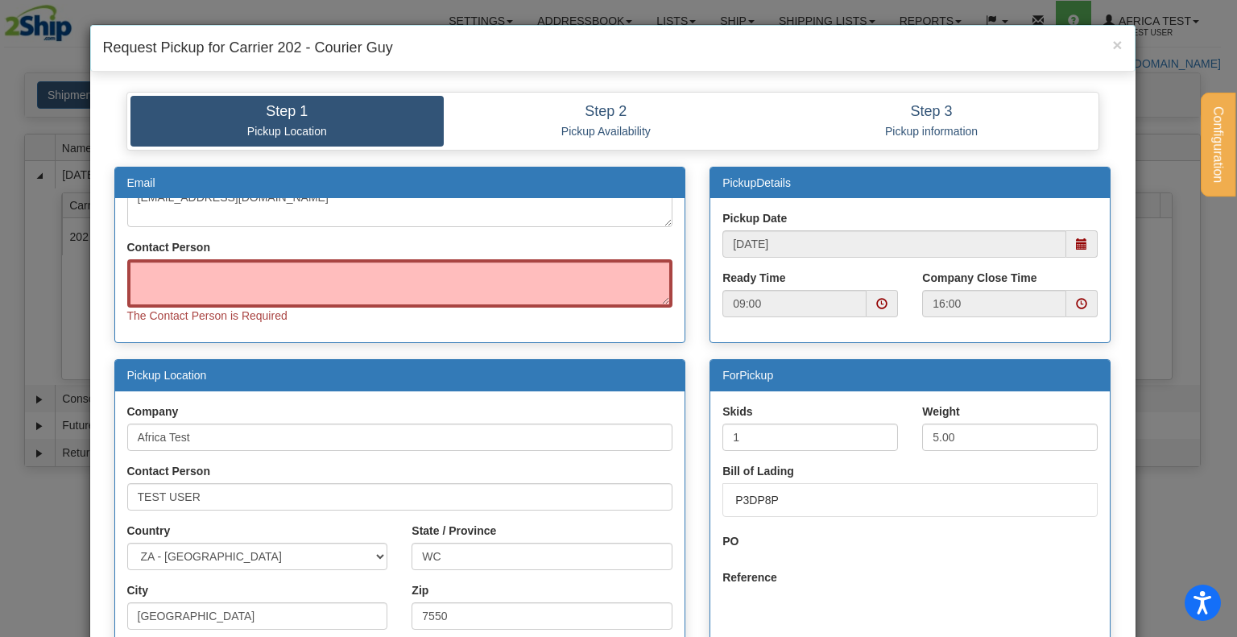
scroll to position [111, 0]
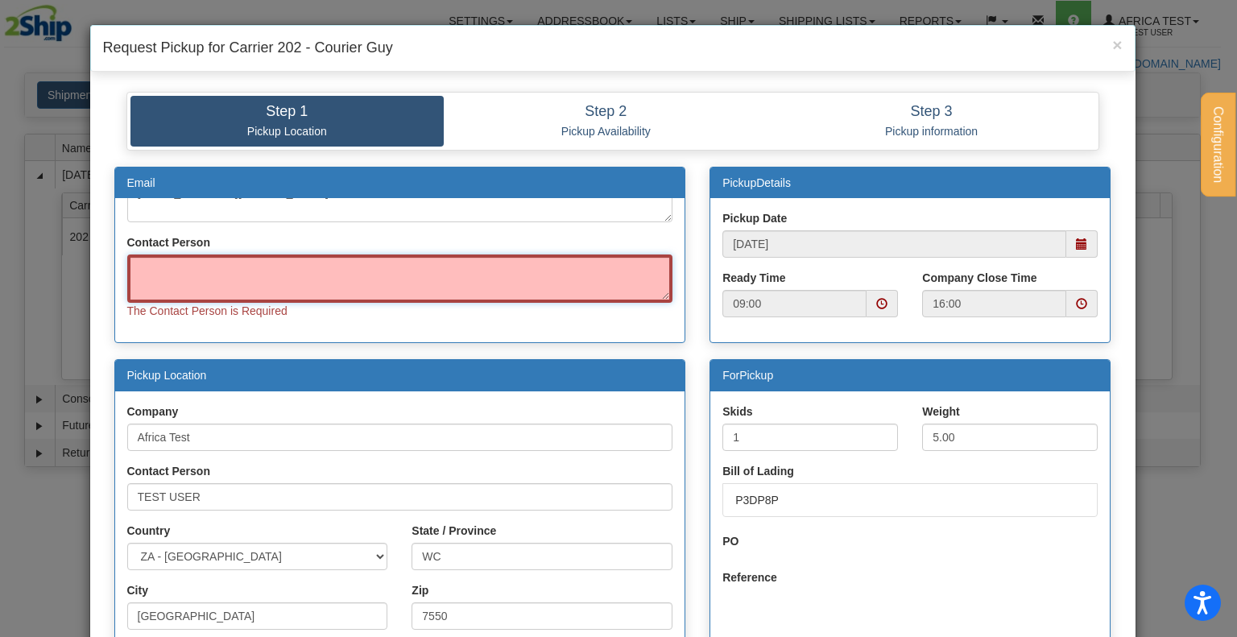
click at [411, 273] on textarea "Contact Person" at bounding box center [400, 278] width 546 height 48
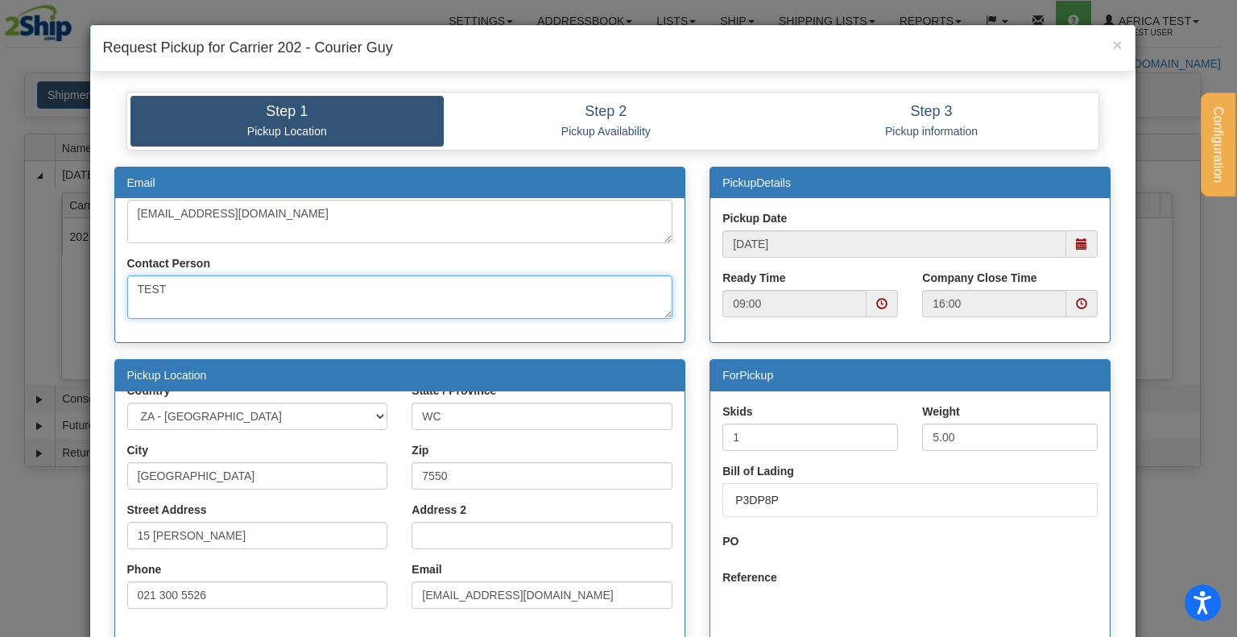
scroll to position [138, 0]
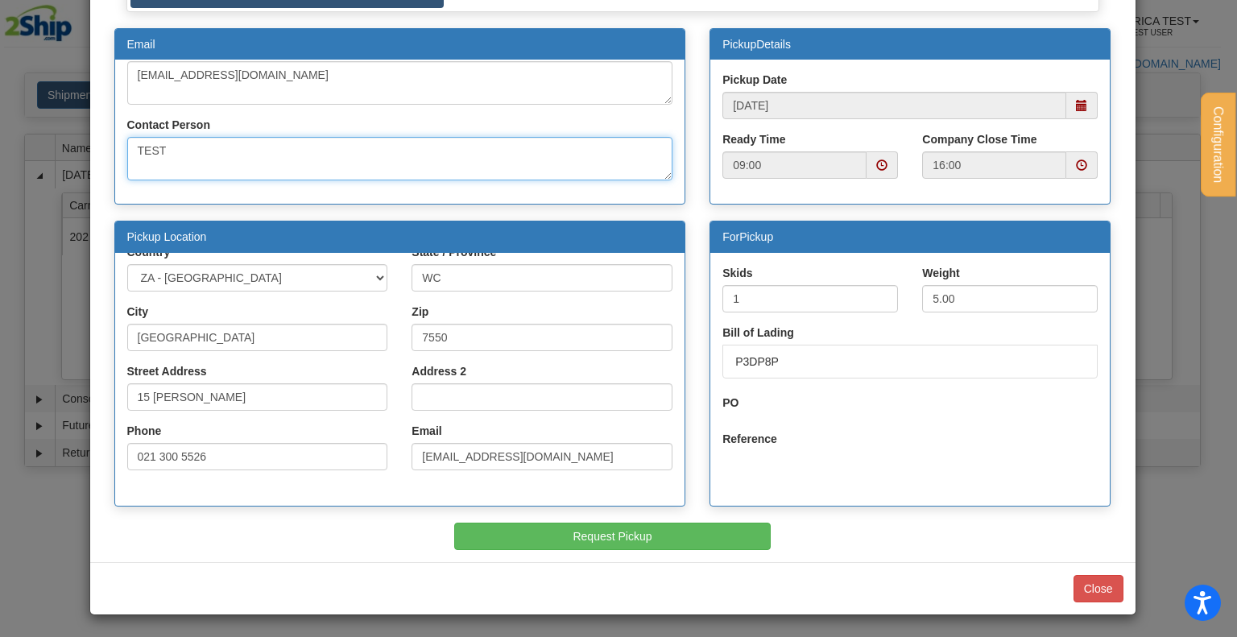
type textarea "TEST"
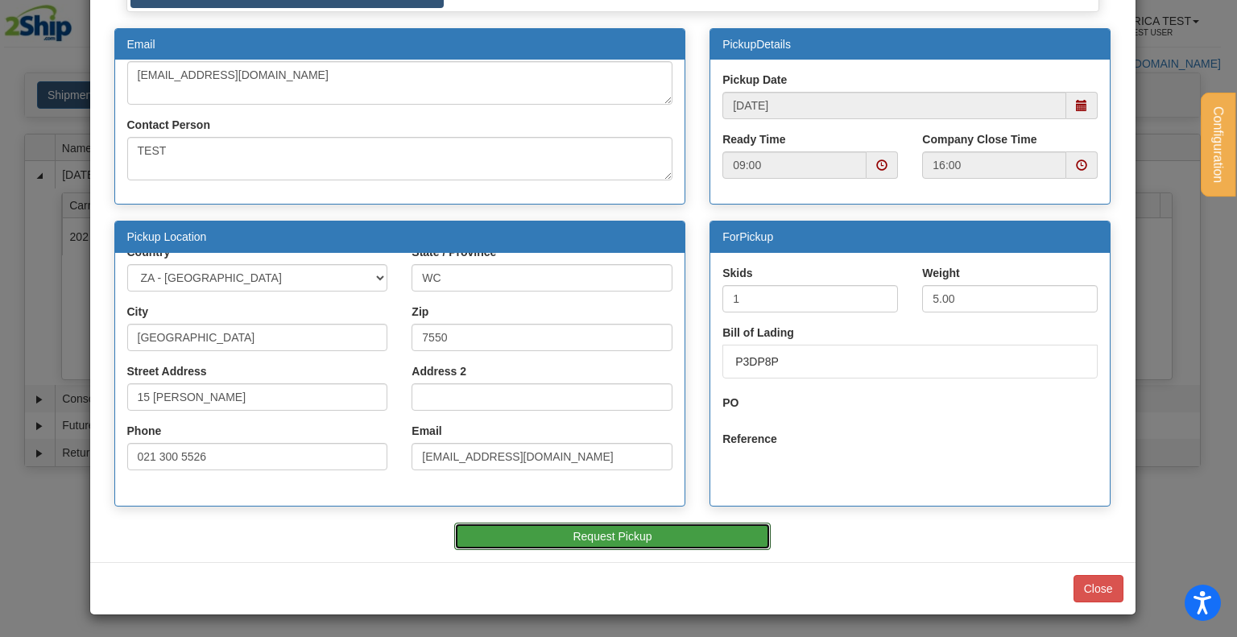
click at [681, 543] on button "Request Pickup" at bounding box center [612, 536] width 316 height 27
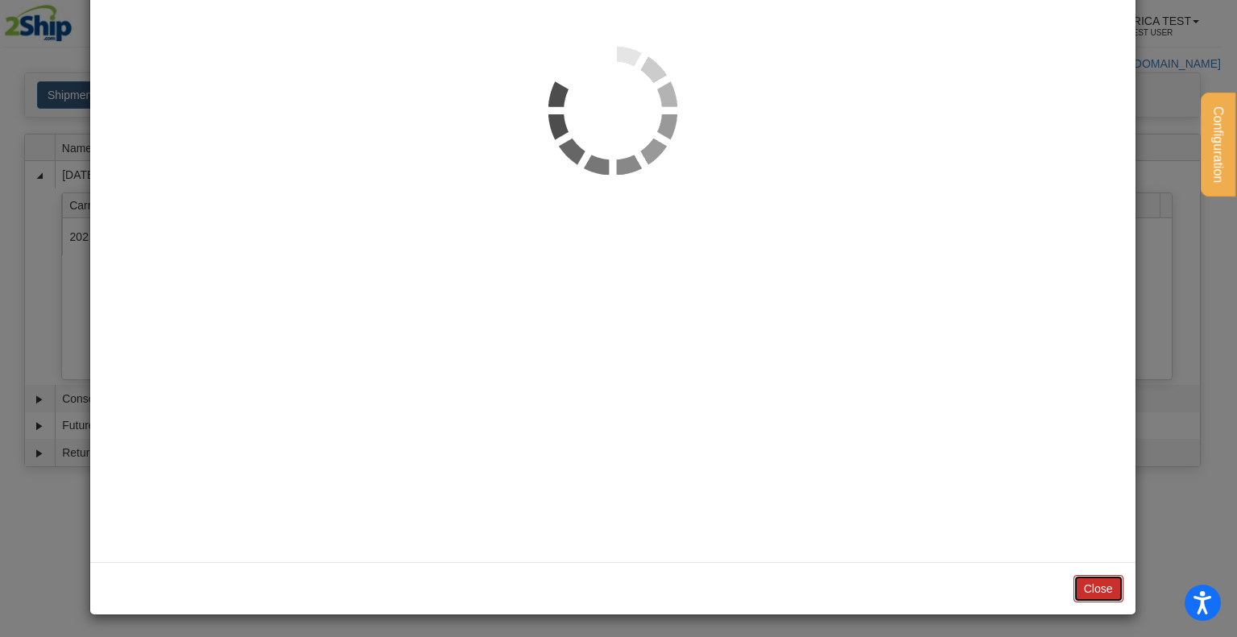
click at [1076, 582] on button "Close" at bounding box center [1098, 588] width 50 height 27
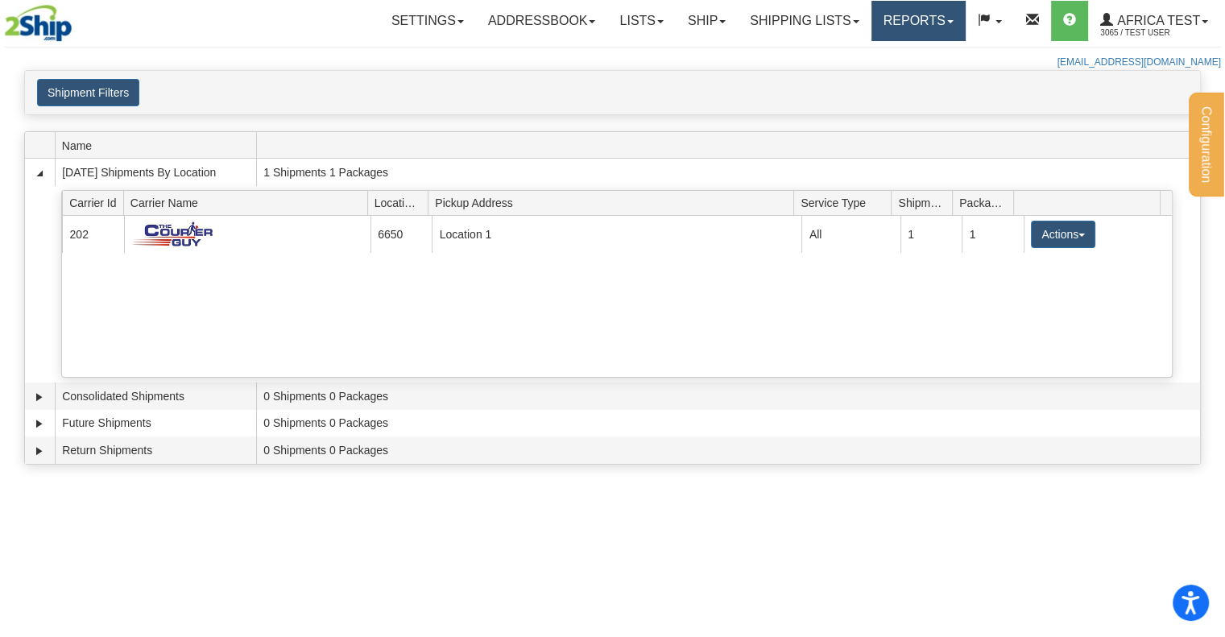
click at [903, 25] on link "Reports" at bounding box center [918, 21] width 94 height 40
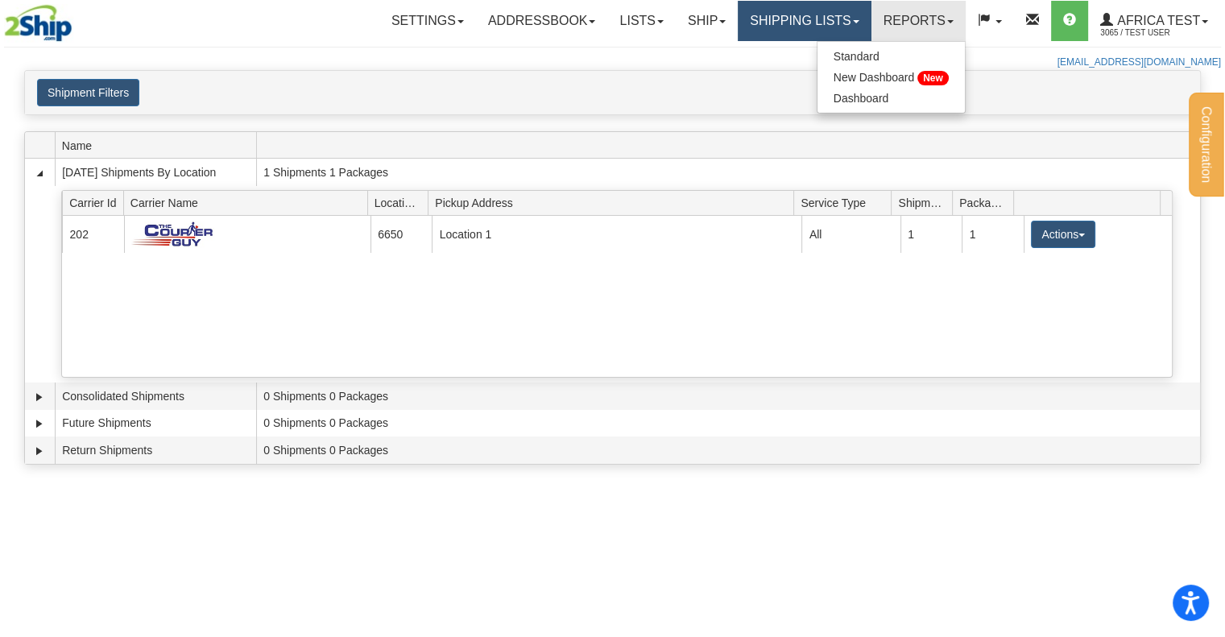
click at [831, 14] on link "Shipping lists" at bounding box center [803, 21] width 133 height 40
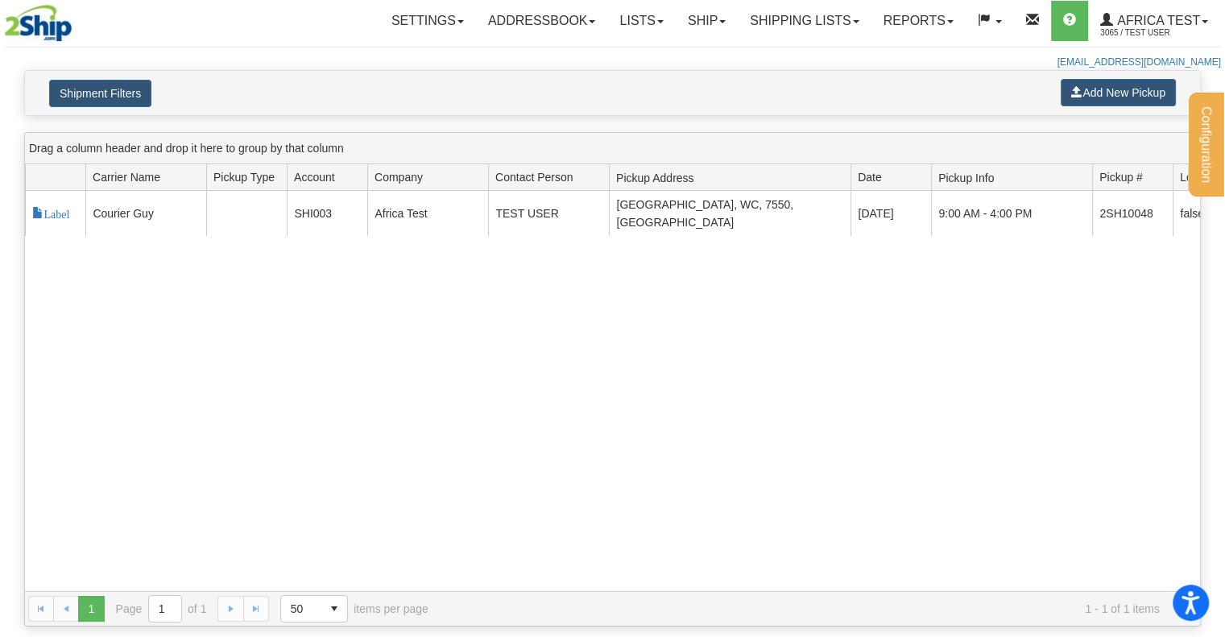
scroll to position [0, 225]
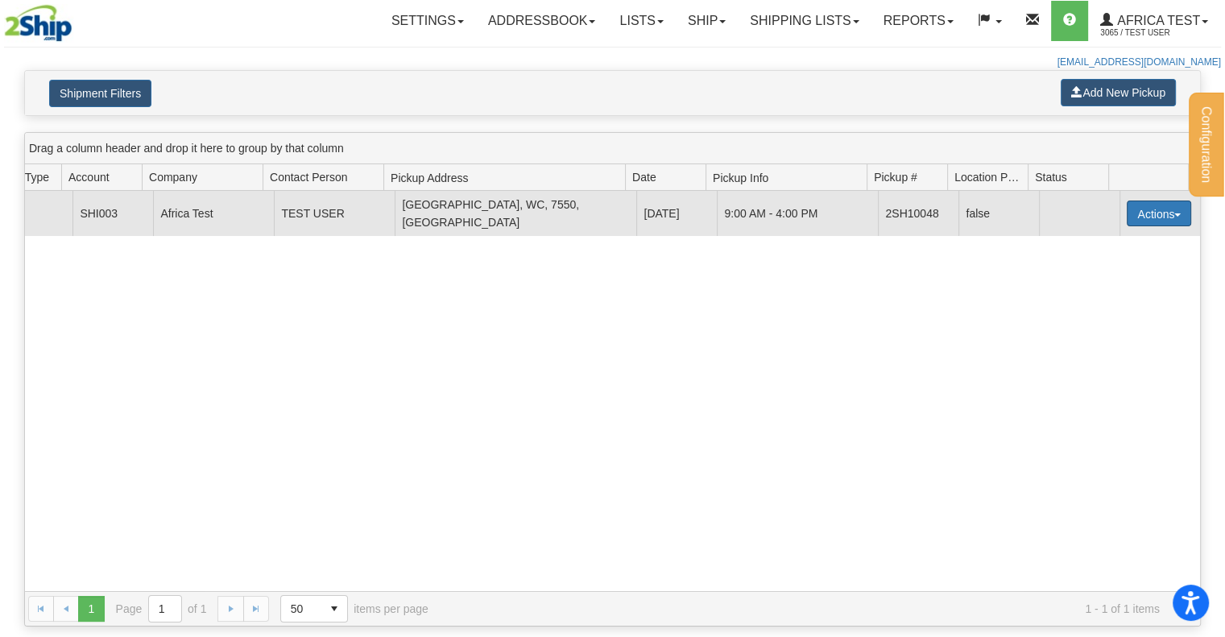
click at [1126, 200] on button "Actions" at bounding box center [1158, 213] width 64 height 26
click at [1111, 237] on span "Cancel" at bounding box center [1098, 242] width 43 height 11
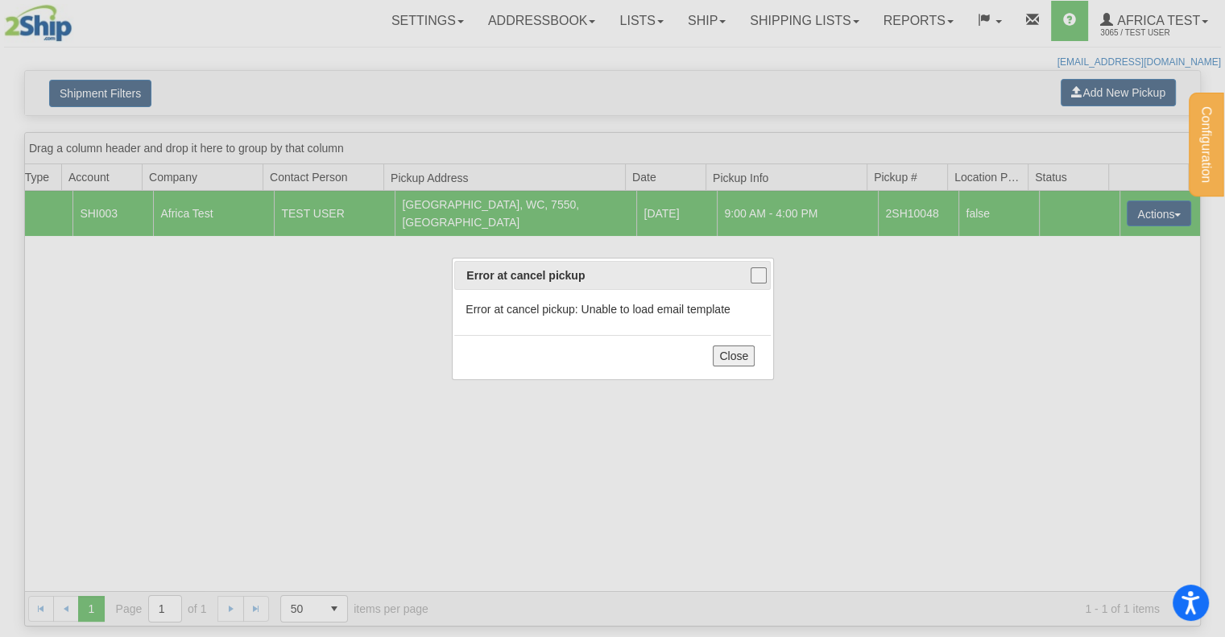
click at [757, 273] on button "button" at bounding box center [758, 275] width 16 height 16
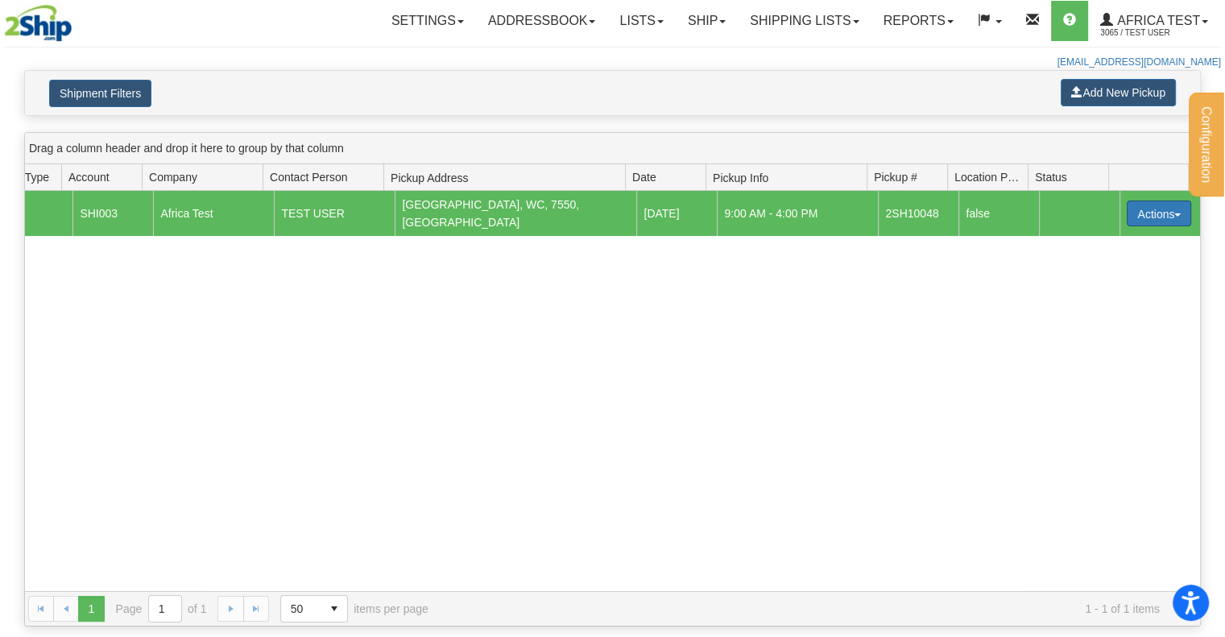
click at [1128, 202] on button "Actions" at bounding box center [1158, 213] width 64 height 26
click at [1103, 237] on span "Cancel" at bounding box center [1098, 242] width 43 height 11
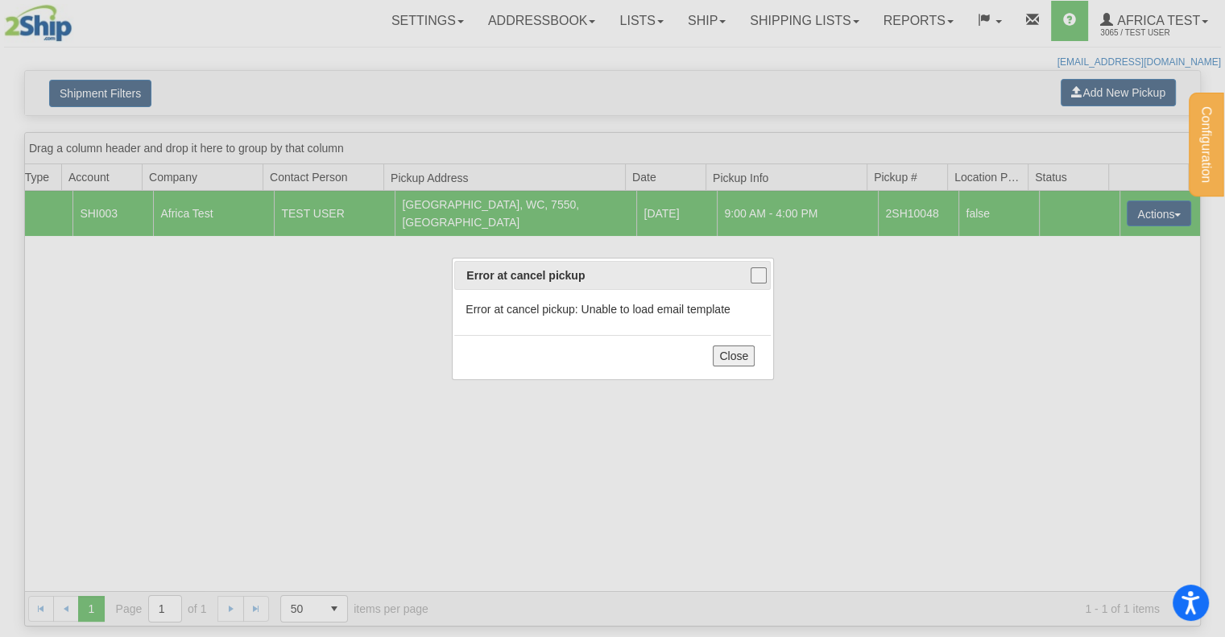
click at [741, 353] on button "Close" at bounding box center [734, 355] width 42 height 21
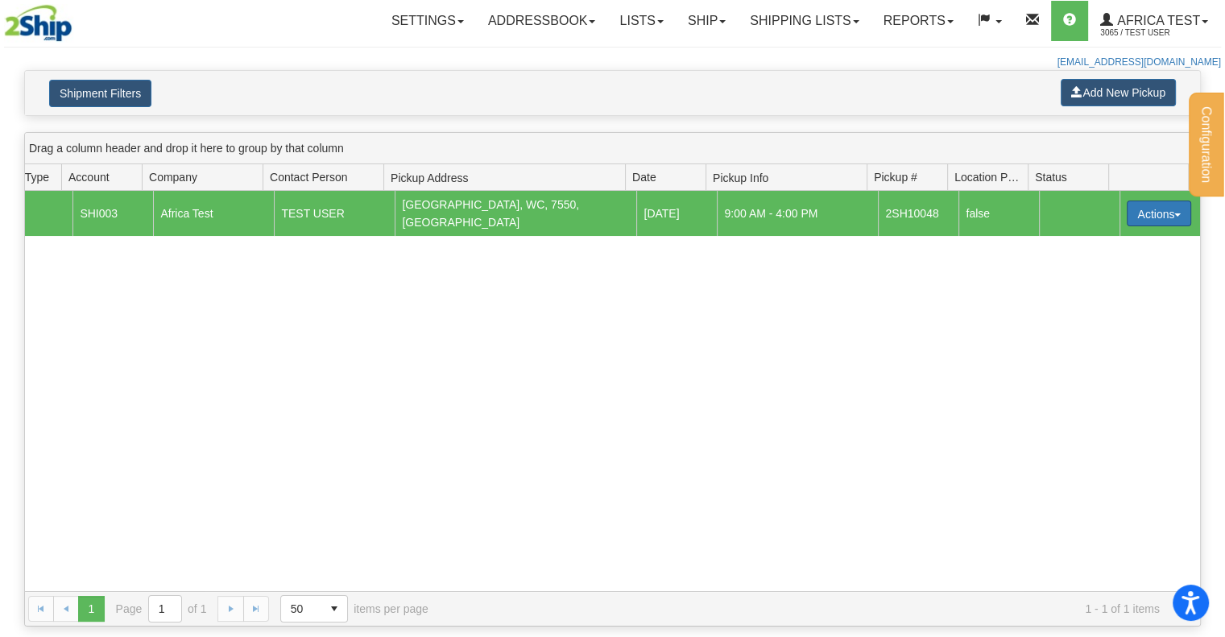
click at [1144, 205] on button "Actions" at bounding box center [1158, 213] width 64 height 26
click at [1110, 238] on span "Cancel" at bounding box center [1098, 242] width 43 height 11
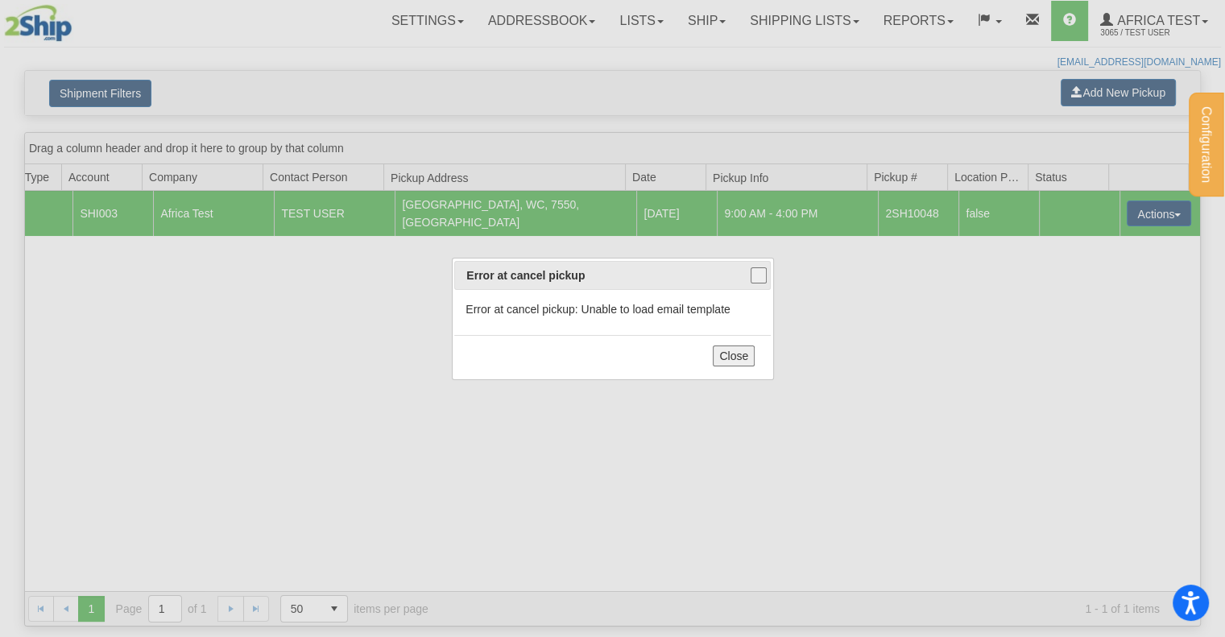
click at [762, 281] on button "button" at bounding box center [758, 275] width 16 height 16
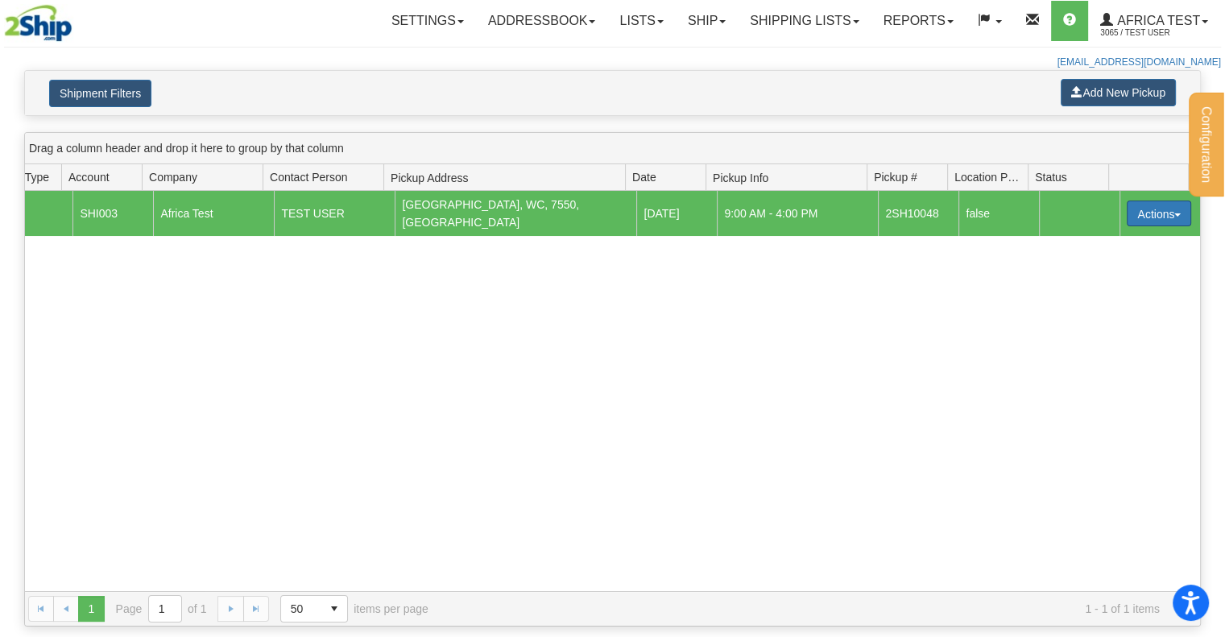
click at [1142, 215] on button "Actions" at bounding box center [1158, 213] width 64 height 26
click at [1111, 237] on span "Cancel" at bounding box center [1098, 242] width 43 height 11
